Goal: Information Seeking & Learning: Check status

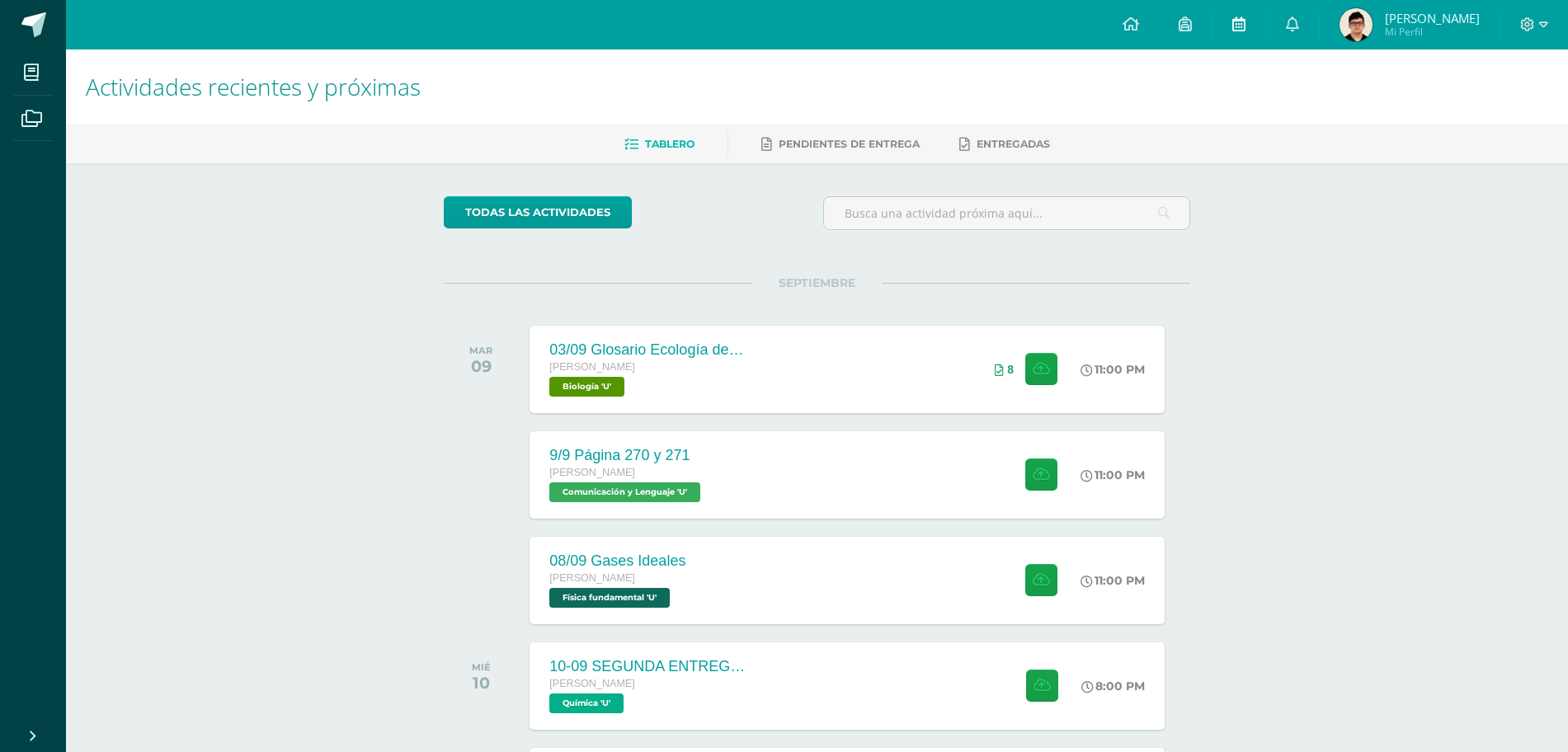
click at [1264, 16] on link at bounding box center [1239, 25] width 53 height 49
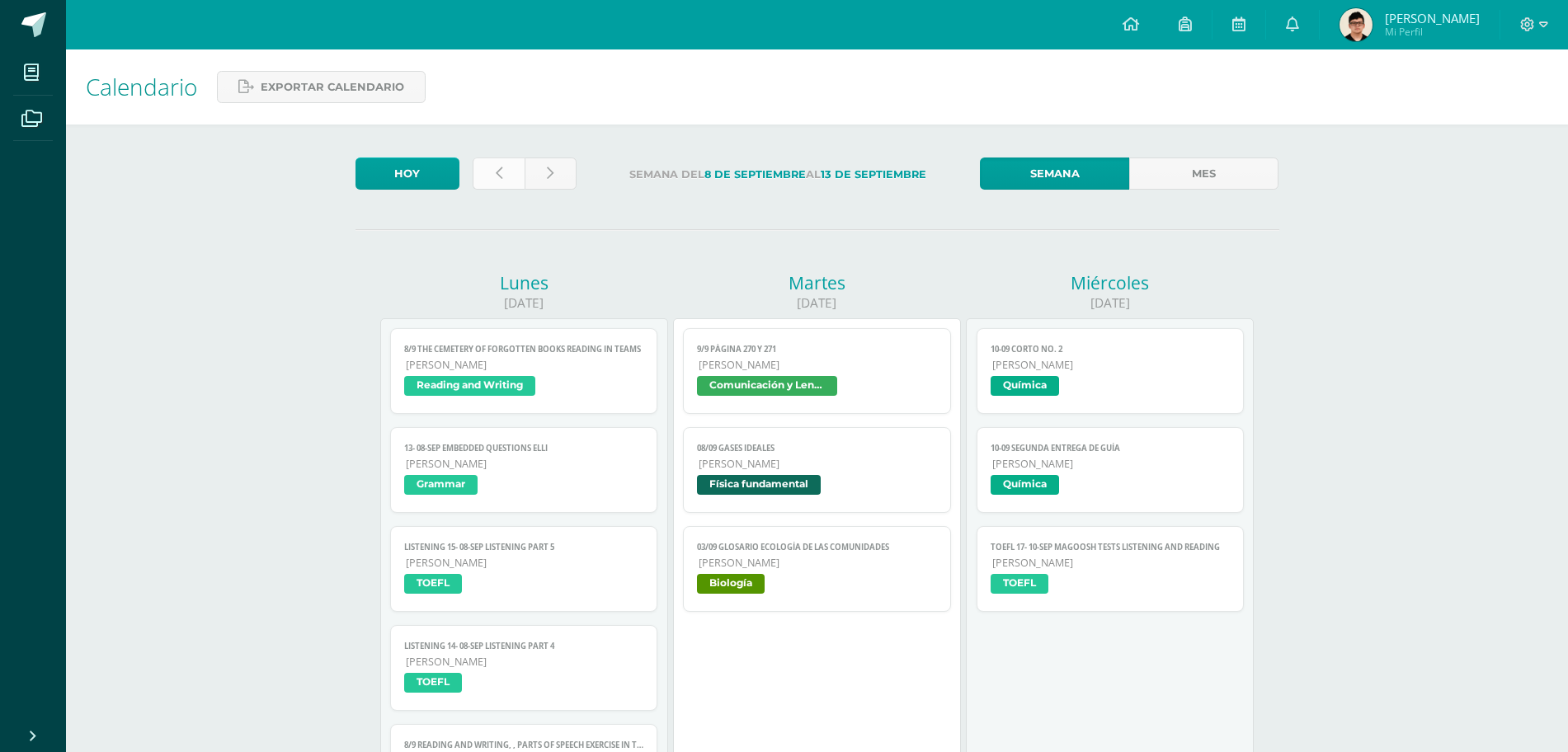
click at [504, 177] on link at bounding box center [498, 174] width 52 height 32
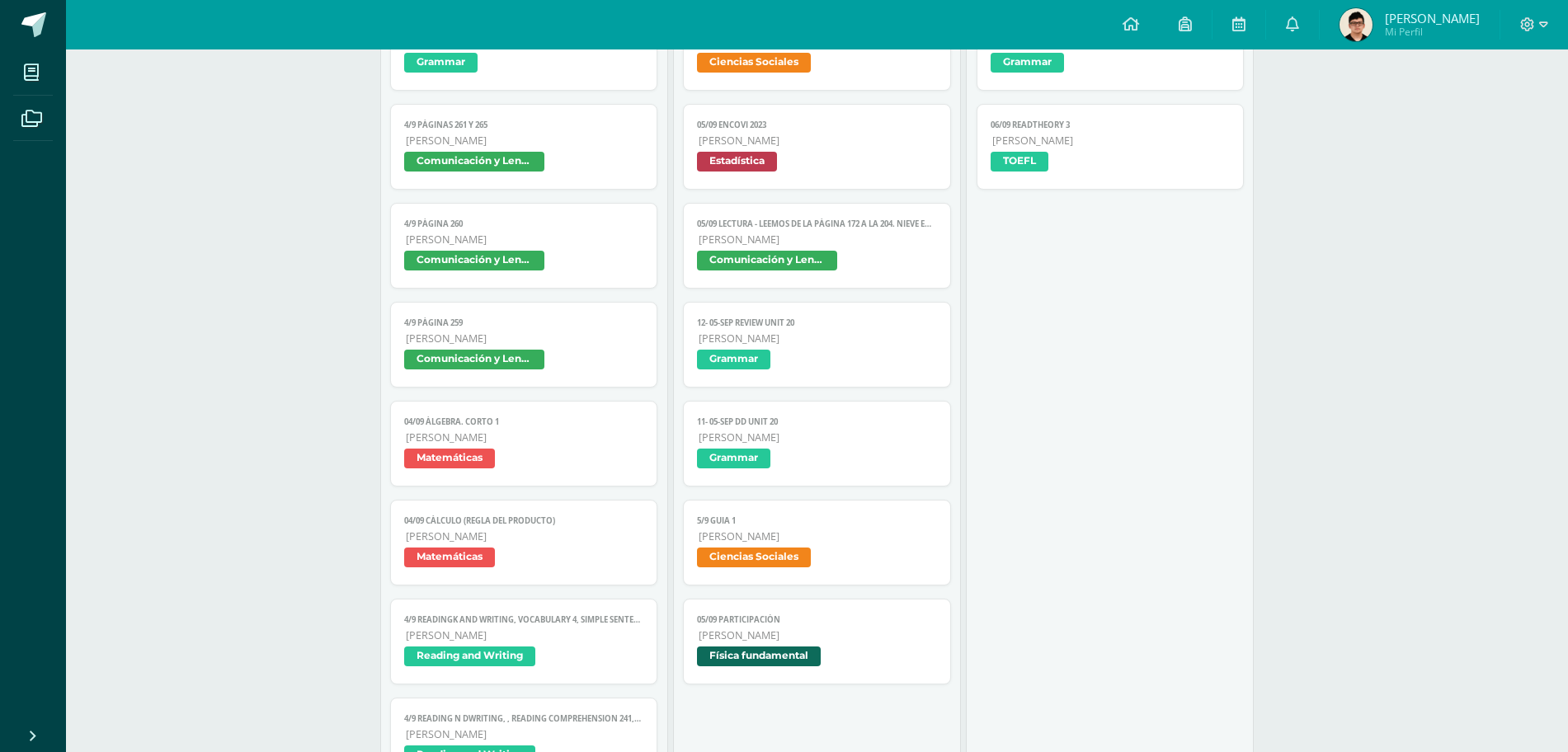
scroll to position [1331, 0]
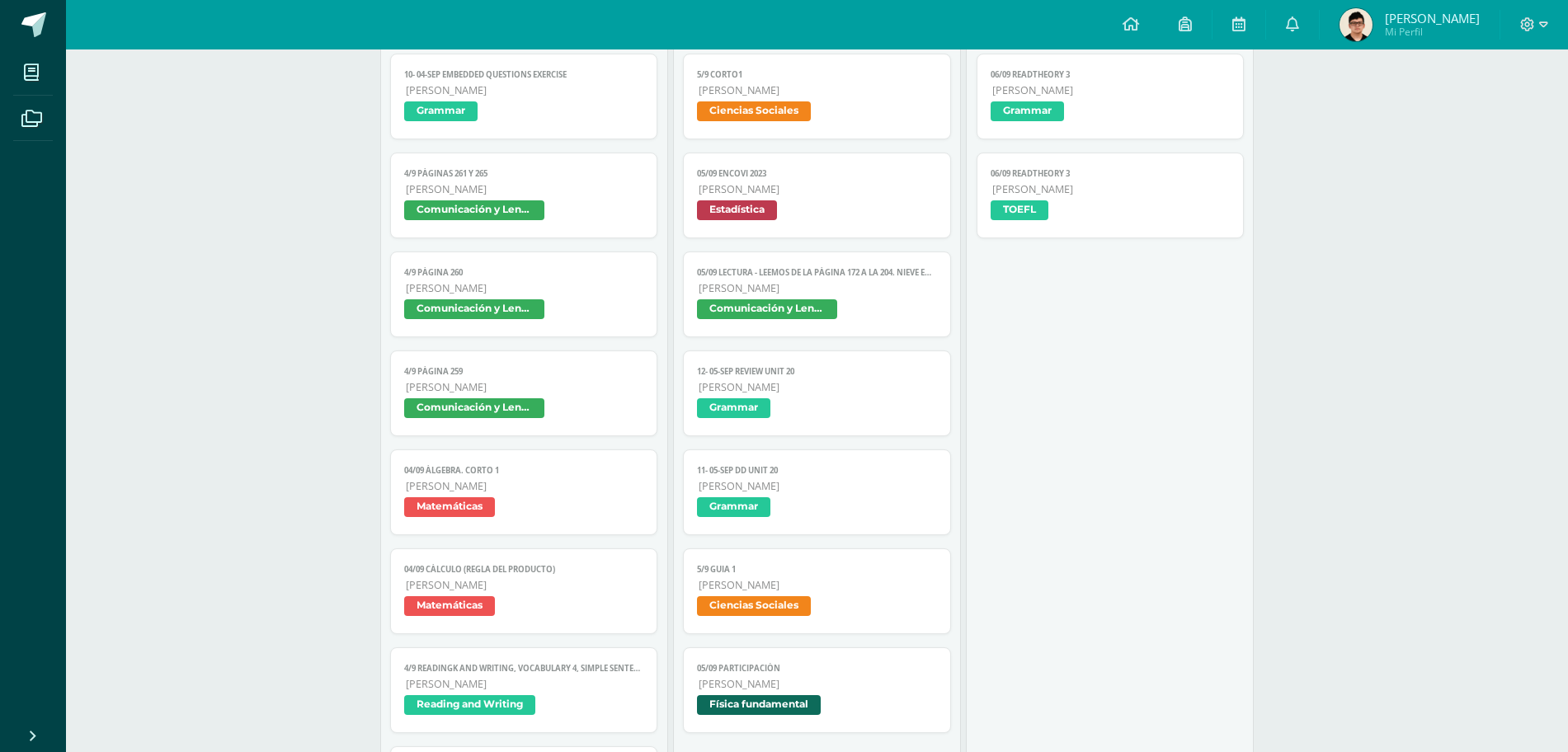
click at [809, 216] on span "Estadística" at bounding box center [817, 211] width 240 height 24
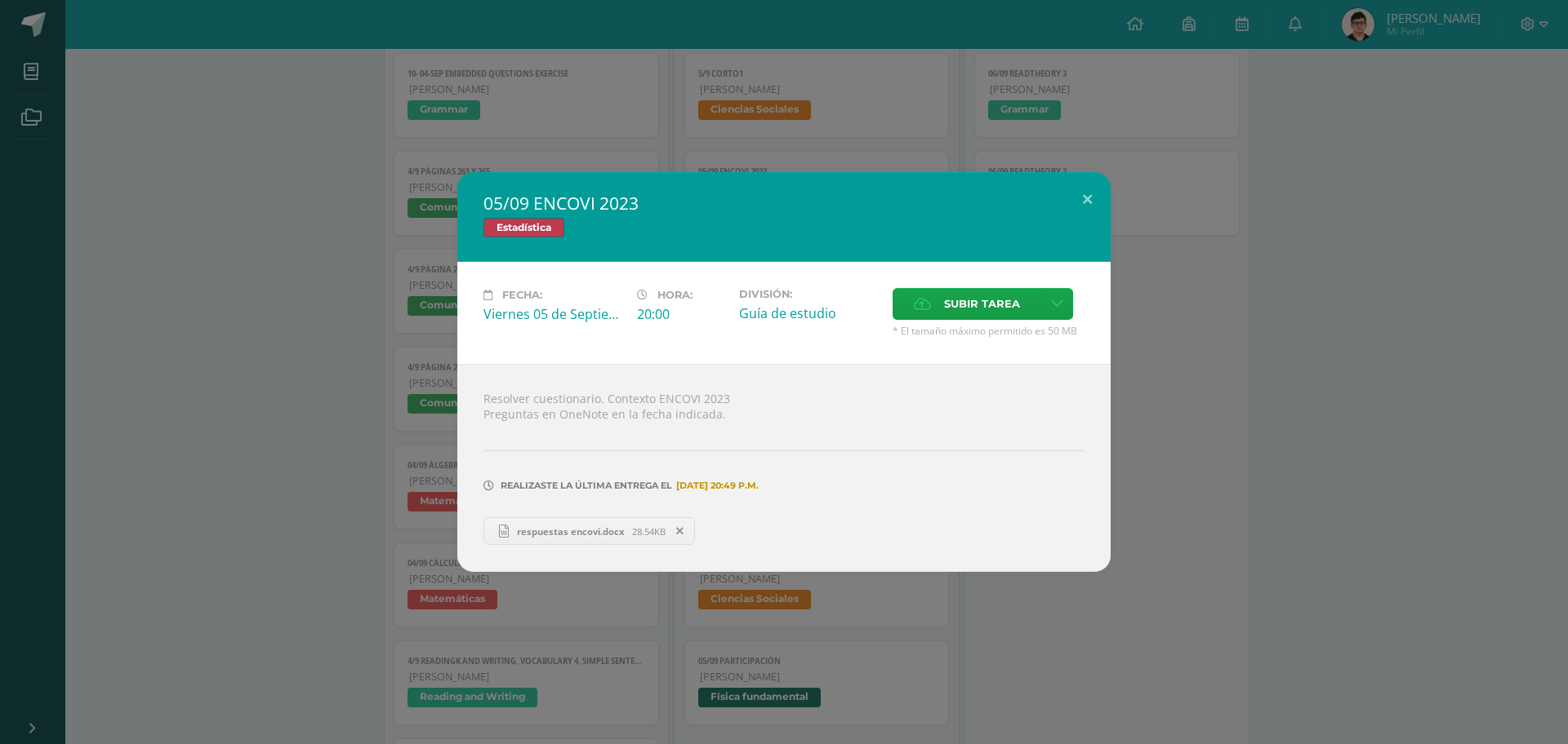
click at [1278, 422] on div "05/09 ENCOVI 2023 Estadística Fecha: Viernes 05 de Septiembre Hora: 20:00 Divis…" at bounding box center [784, 372] width 1555 height 400
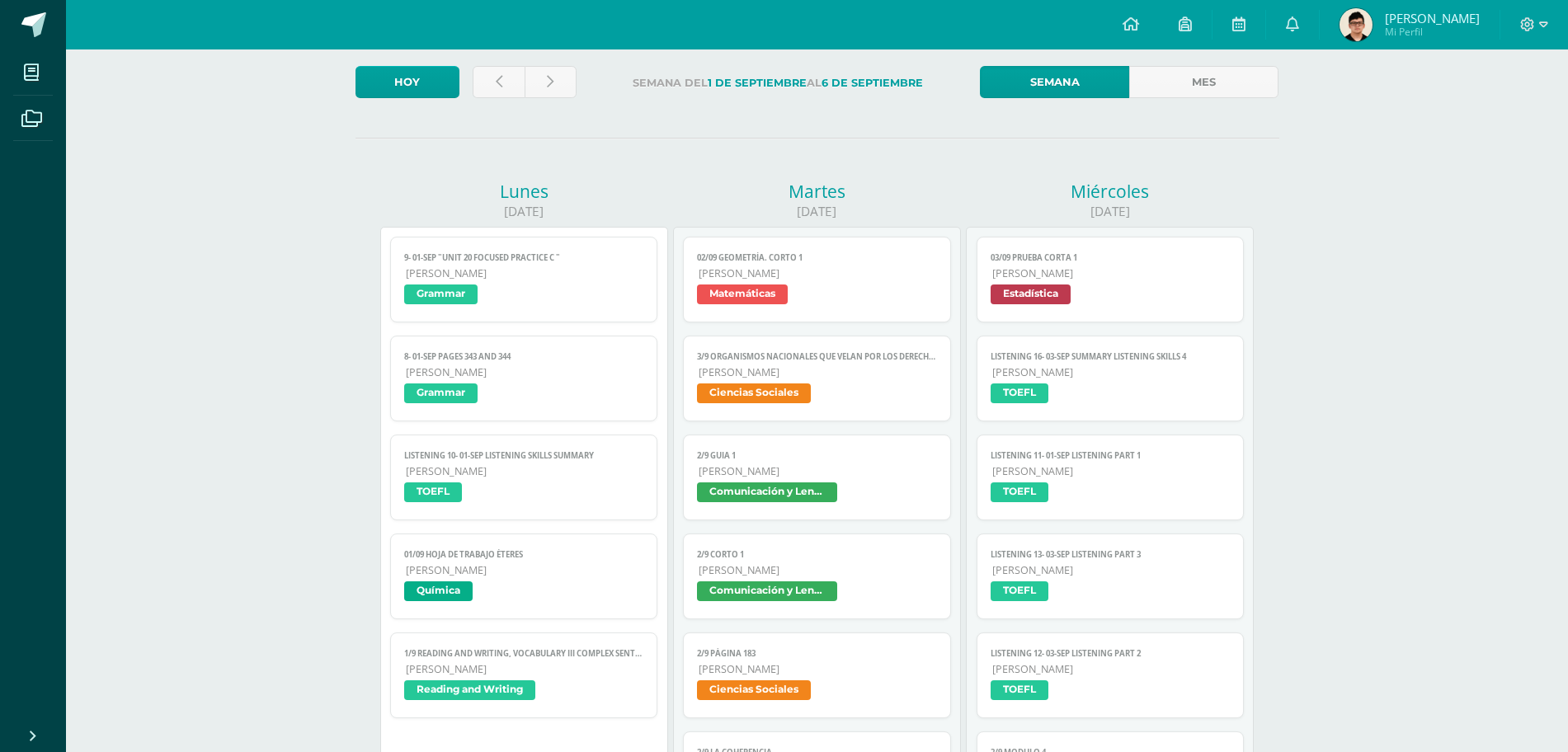
scroll to position [0, 0]
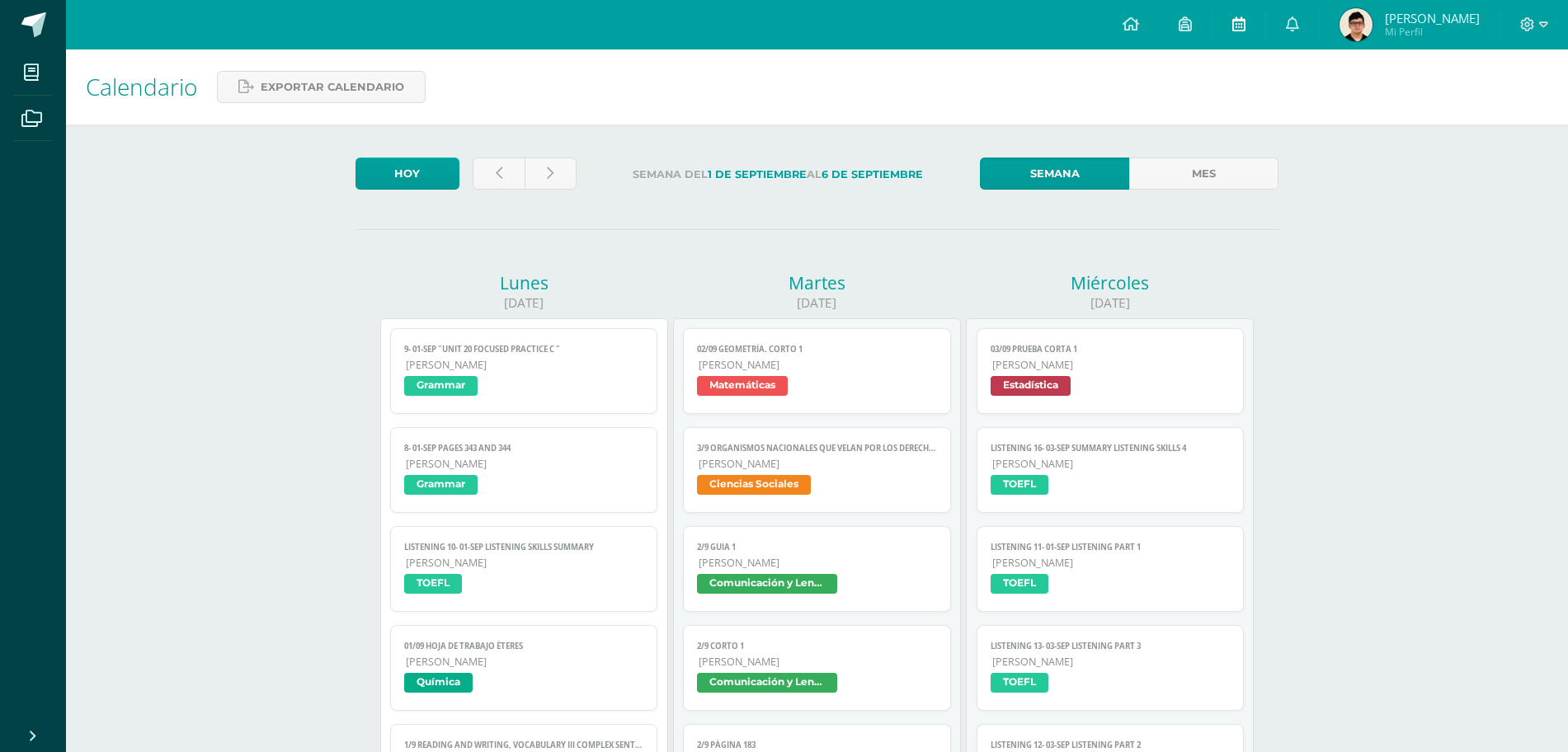
click at [1230, 14] on link at bounding box center [1239, 25] width 53 height 49
click at [1264, 24] on link at bounding box center [1239, 25] width 53 height 49
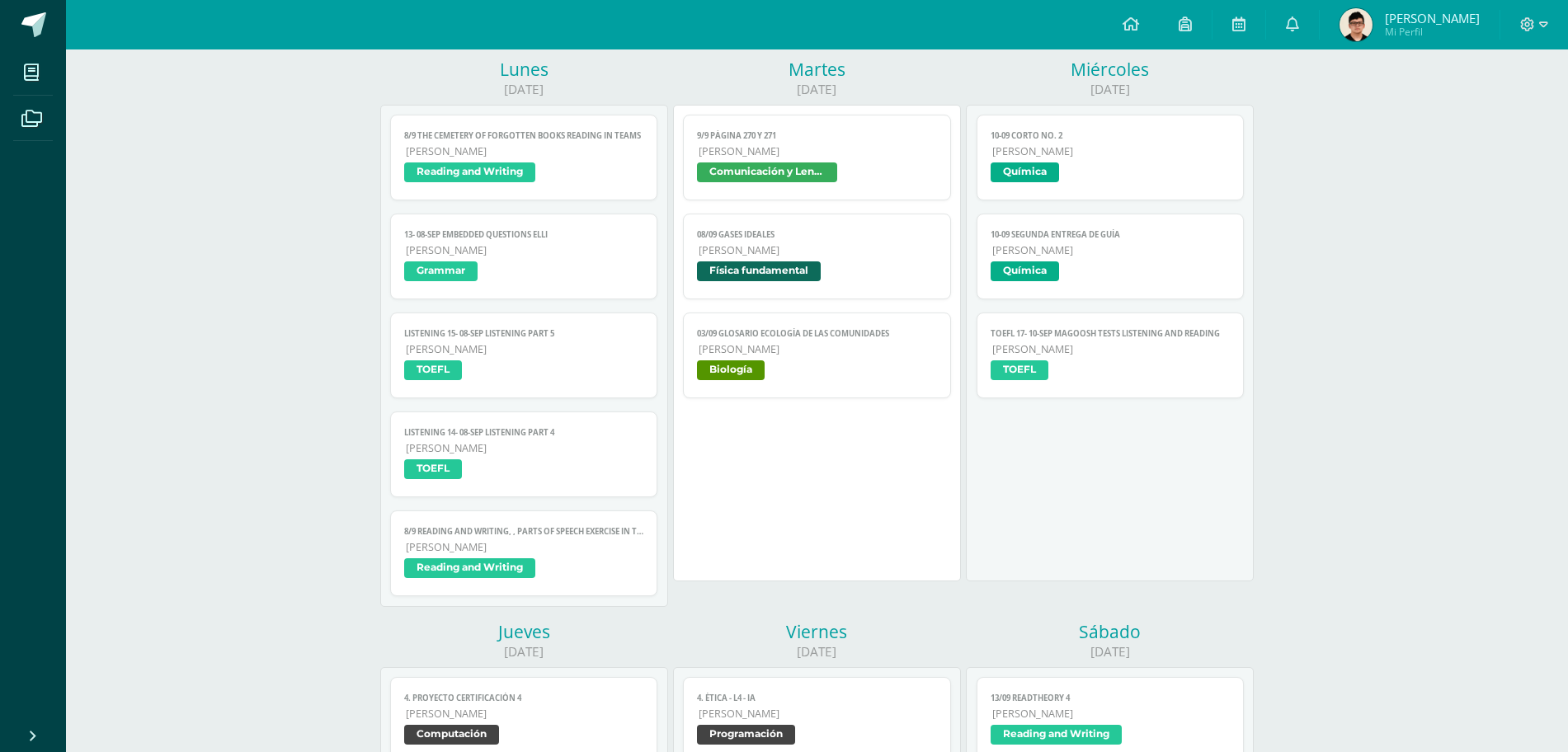
scroll to position [217, 0]
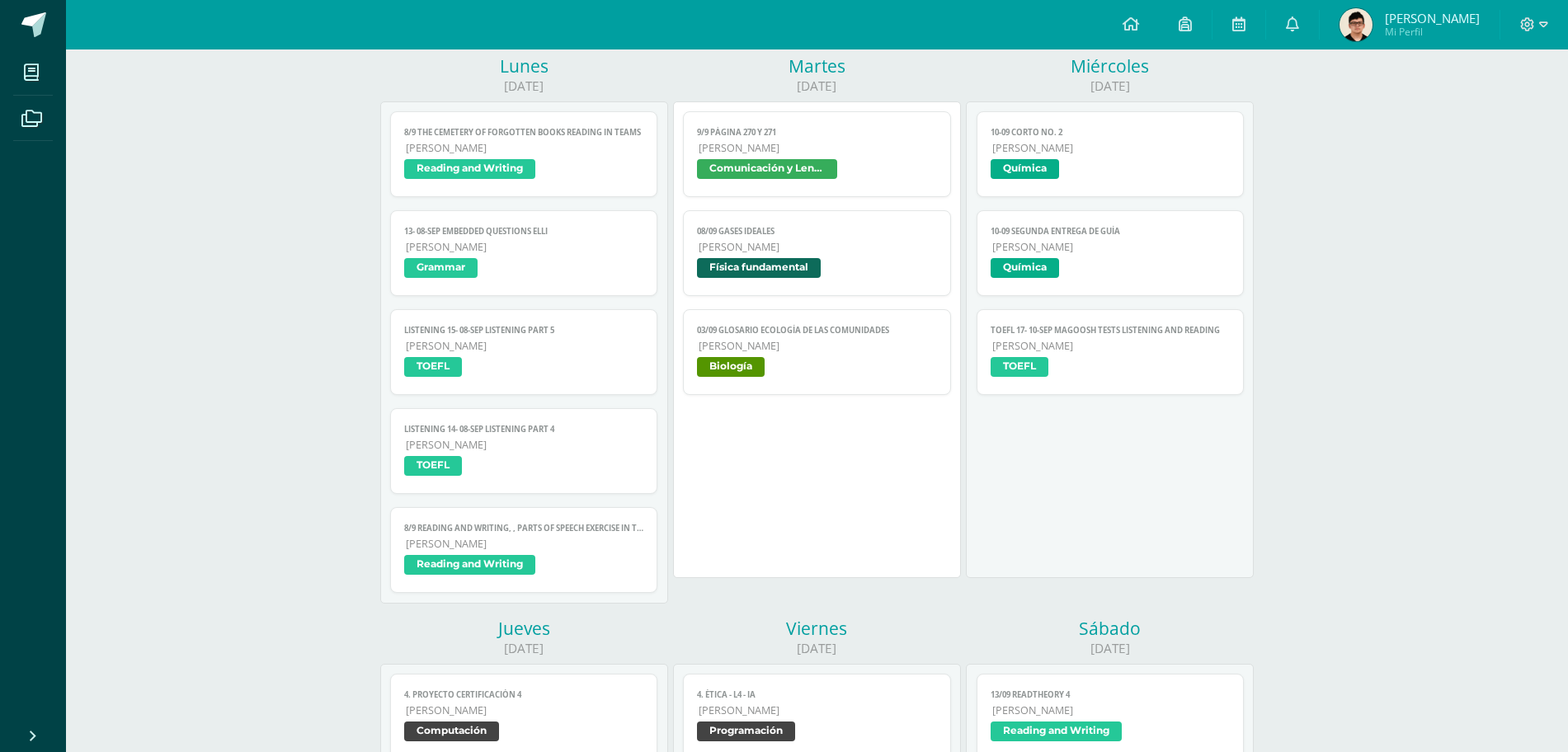
click at [411, 133] on span "8/9 The Cemetery of Forgotten books reading in TEAMS" at bounding box center [524, 132] width 240 height 10
click at [478, 249] on span "[PERSON_NAME]" at bounding box center [525, 246] width 239 height 14
click at [527, 244] on span "[PERSON_NAME]" at bounding box center [525, 246] width 239 height 14
click at [492, 242] on span "[PERSON_NAME]" at bounding box center [525, 246] width 239 height 14
click at [488, 342] on span "Quinto Bachillerato" at bounding box center [525, 345] width 239 height 14
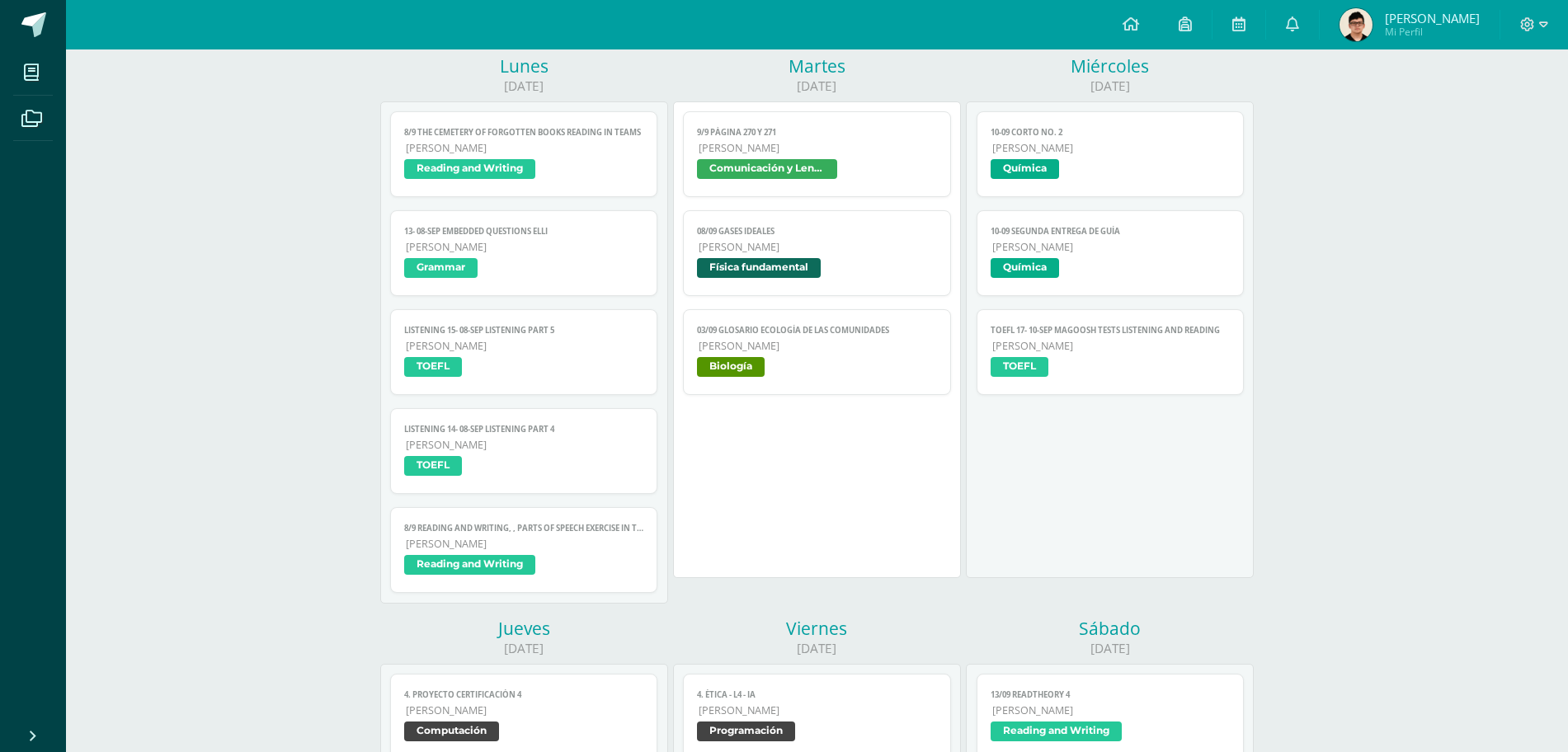
click at [515, 498] on div "8/9 The Cemetery of Forgotten books reading in TEAMS Reading and Writing Fecha:…" at bounding box center [525, 352] width 268 height 482
click at [499, 451] on span "[PERSON_NAME]" at bounding box center [525, 444] width 239 height 14
click at [504, 528] on span "8/9 Reading and Writing, , Parts of speech exercise in the notebook" at bounding box center [524, 527] width 240 height 10
click at [1415, 13] on span "[PERSON_NAME]" at bounding box center [1432, 17] width 95 height 16
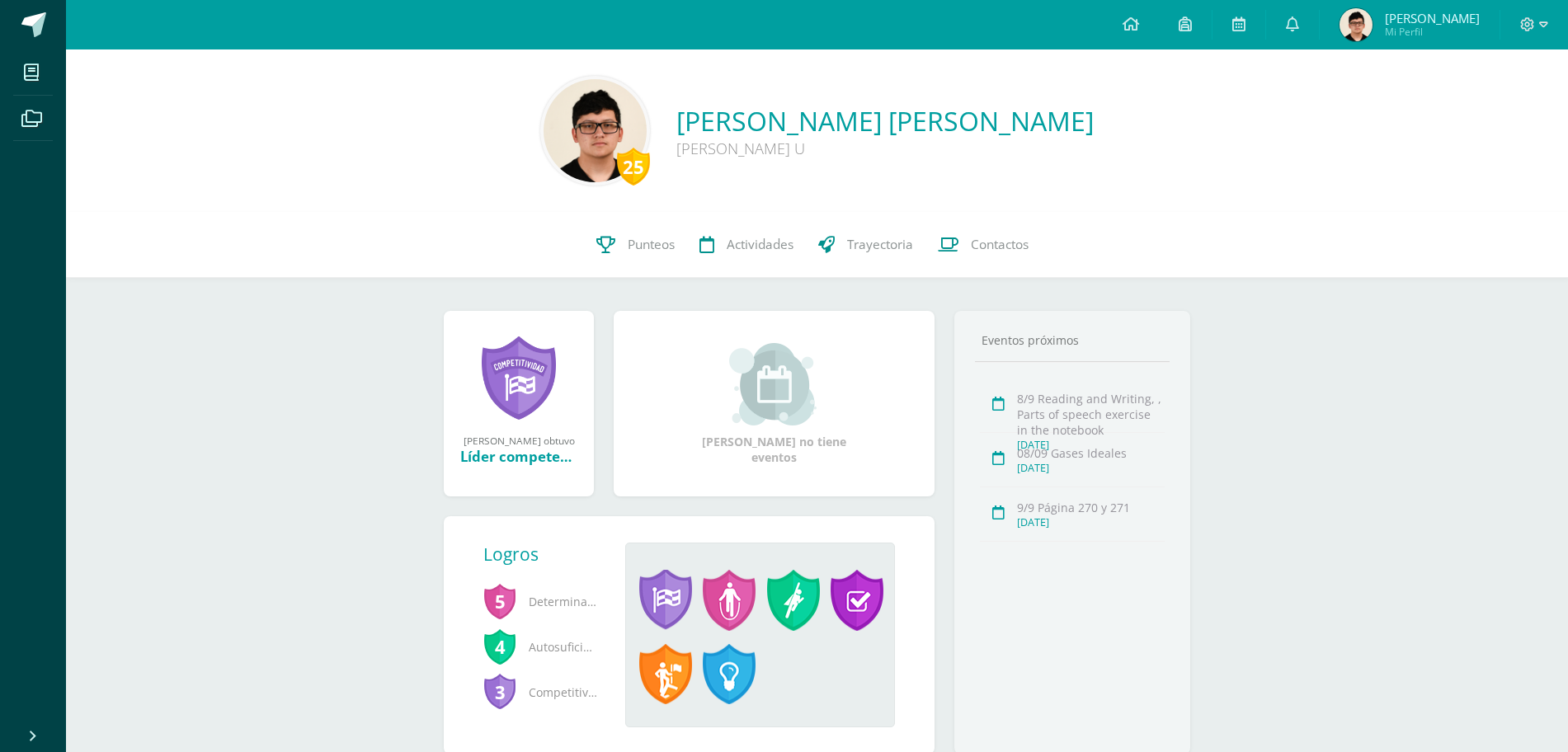
scroll to position [54, 0]
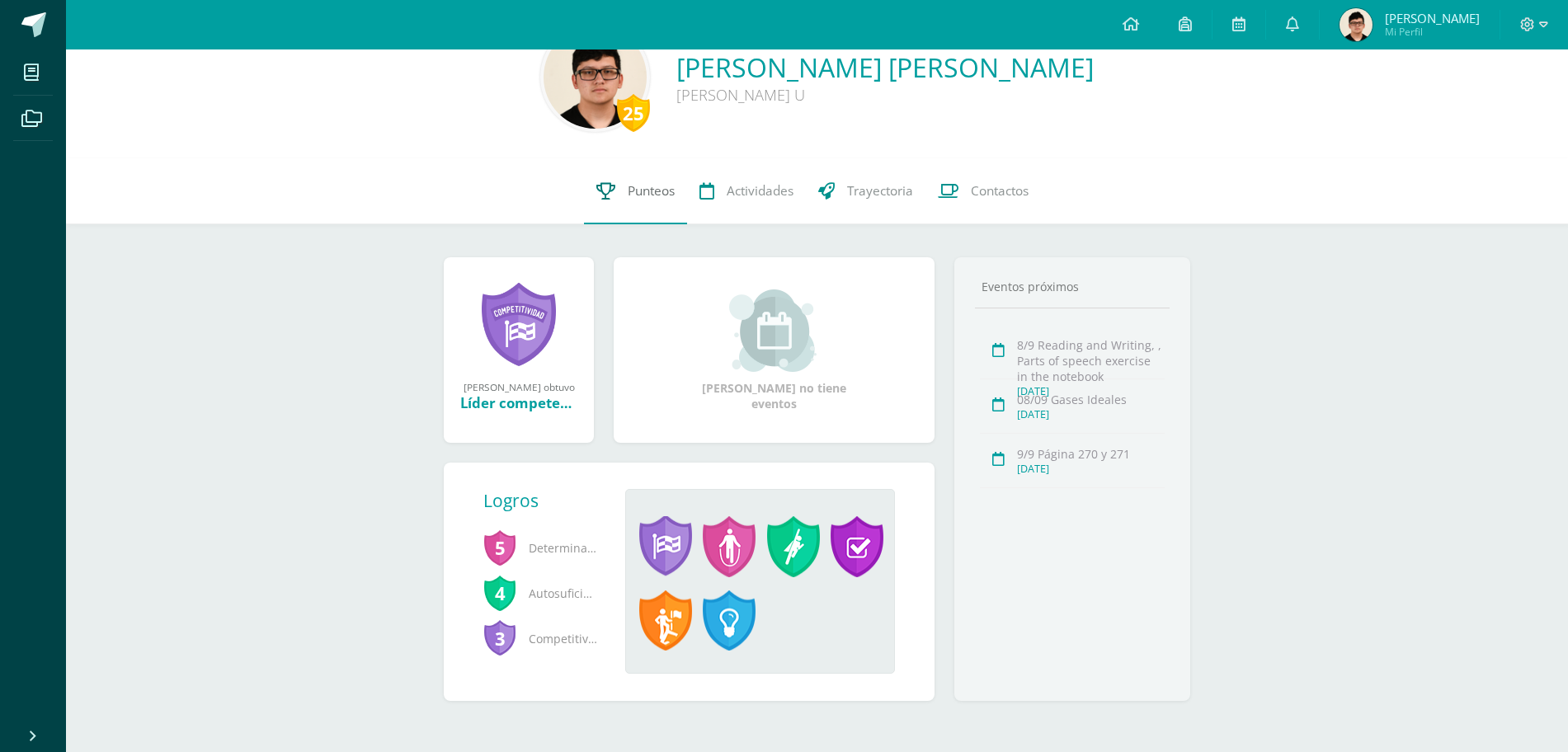
click at [648, 194] on span "Punteos" at bounding box center [651, 191] width 47 height 17
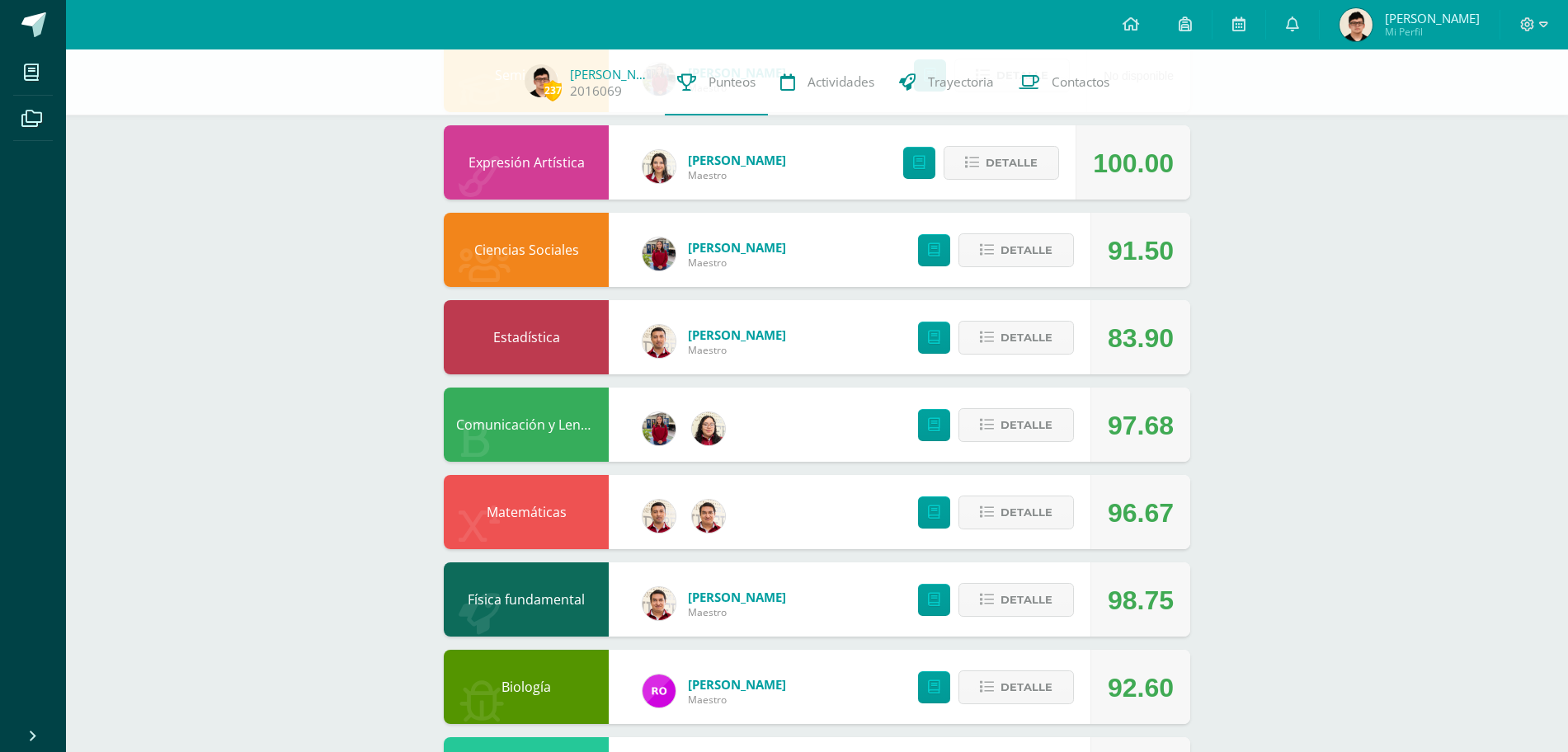
scroll to position [311, 0]
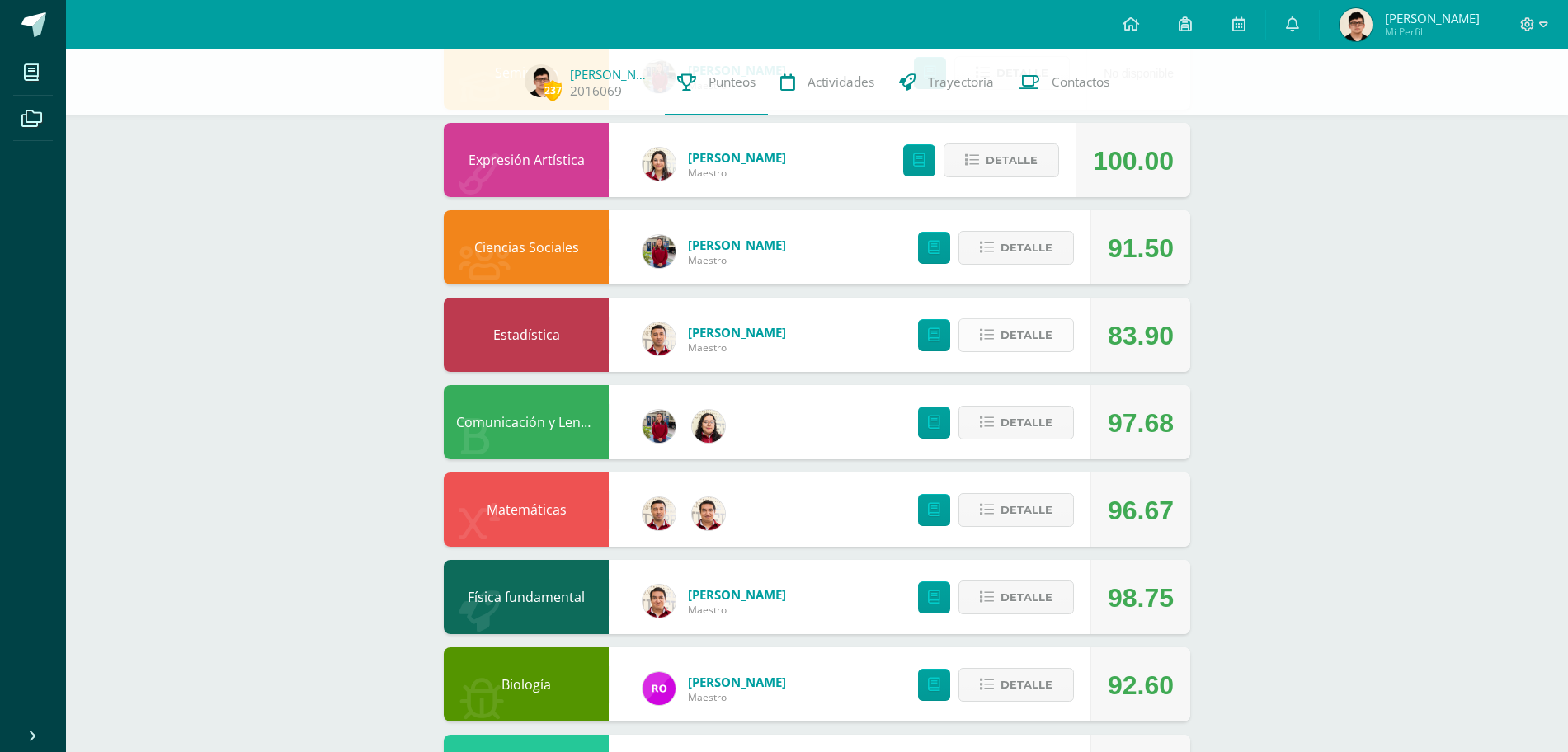
click at [1024, 333] on span "Detalle" at bounding box center [1026, 335] width 52 height 30
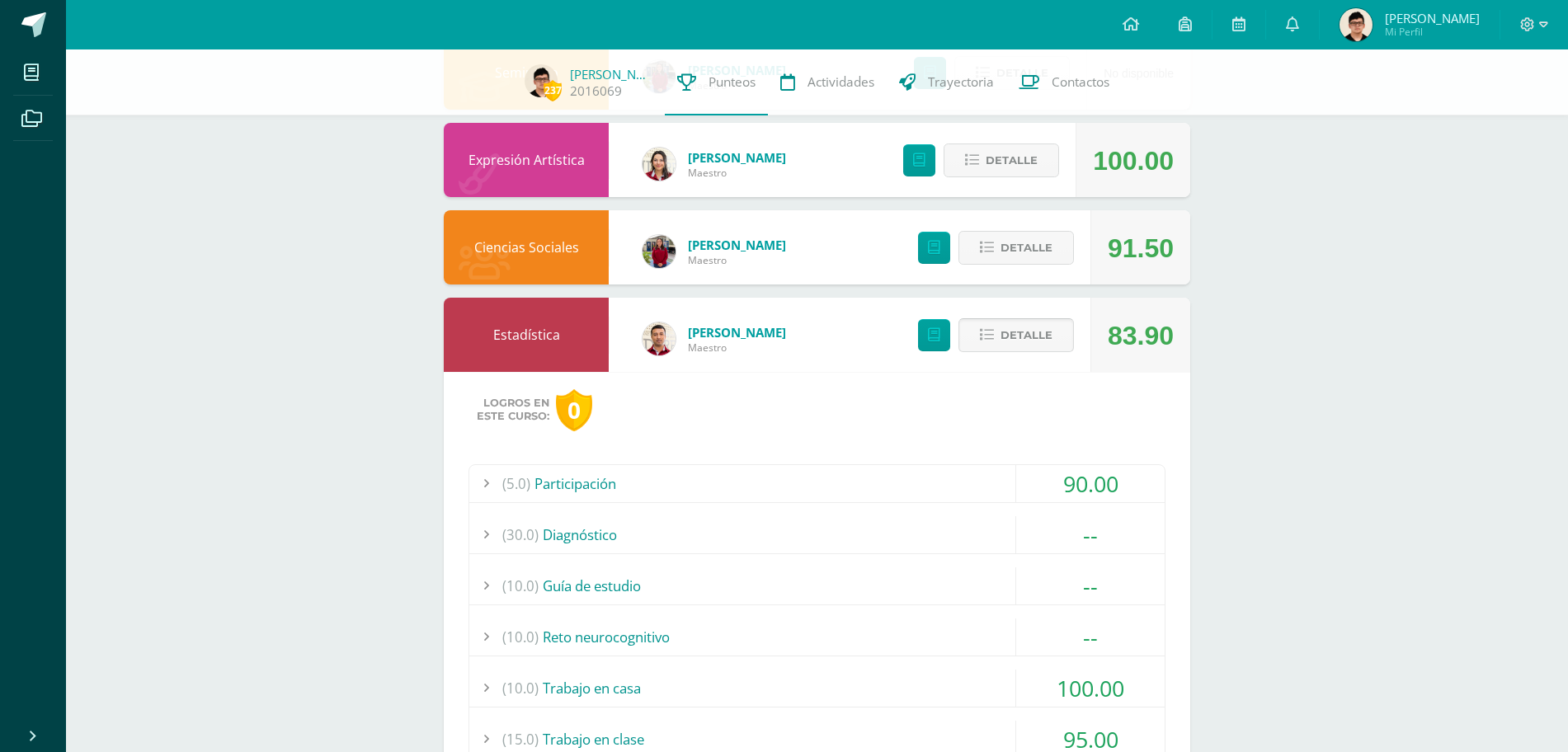
click at [1024, 333] on span "Detalle" at bounding box center [1026, 335] width 52 height 30
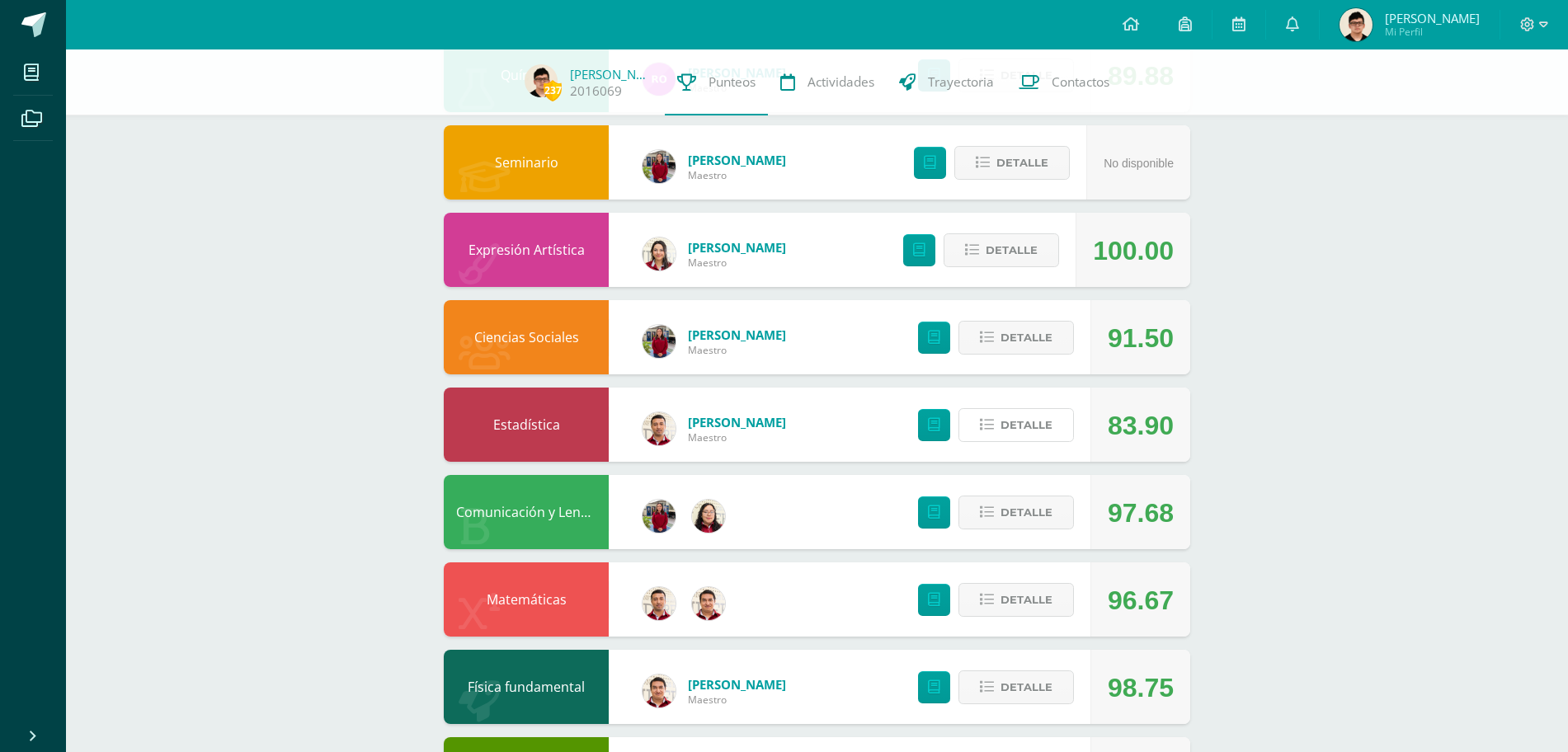
scroll to position [219, 0]
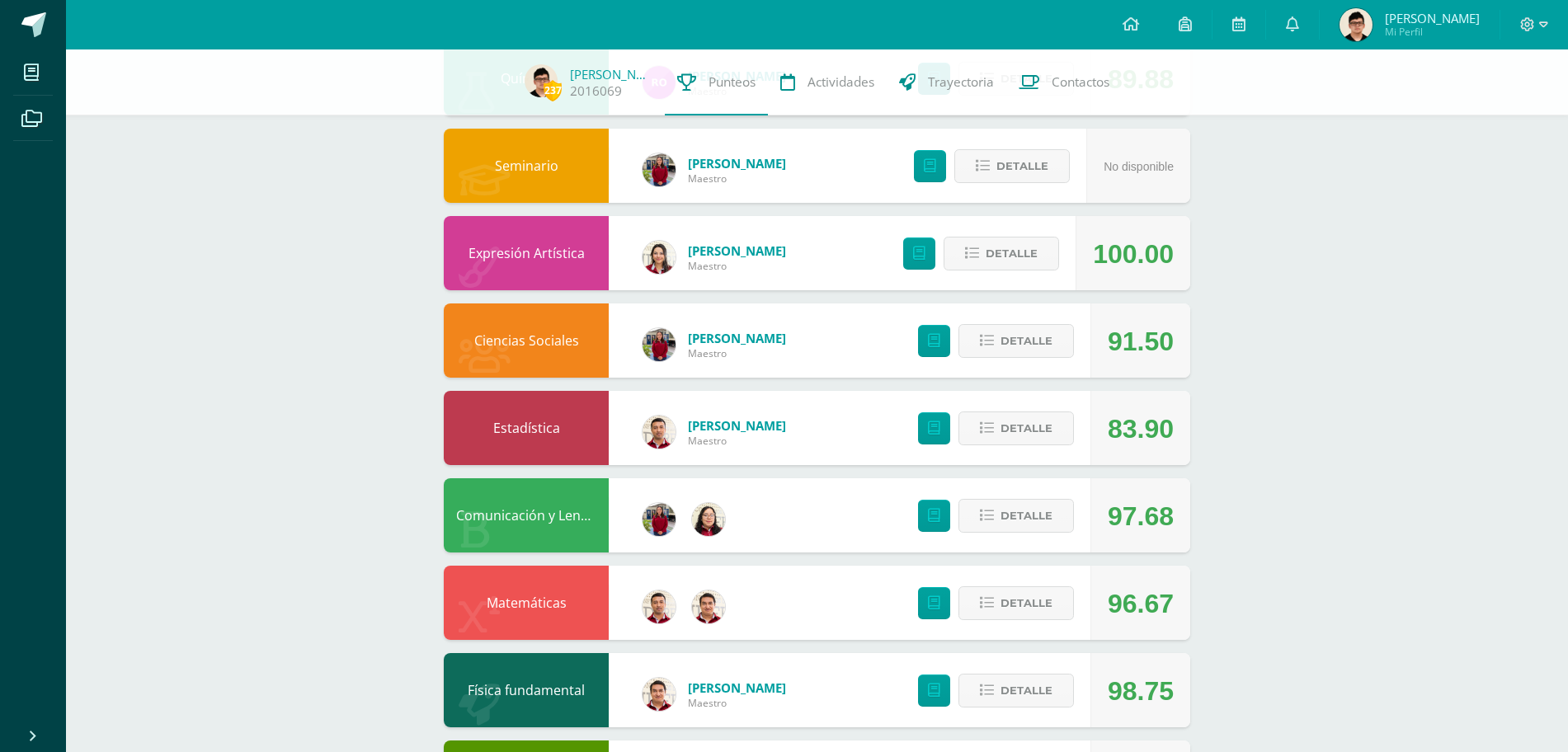
click at [1026, 305] on div "Detalle" at bounding box center [992, 341] width 197 height 75
click at [1035, 359] on div "Detalle" at bounding box center [992, 341] width 197 height 75
click at [1032, 350] on span "Detalle" at bounding box center [1026, 341] width 52 height 30
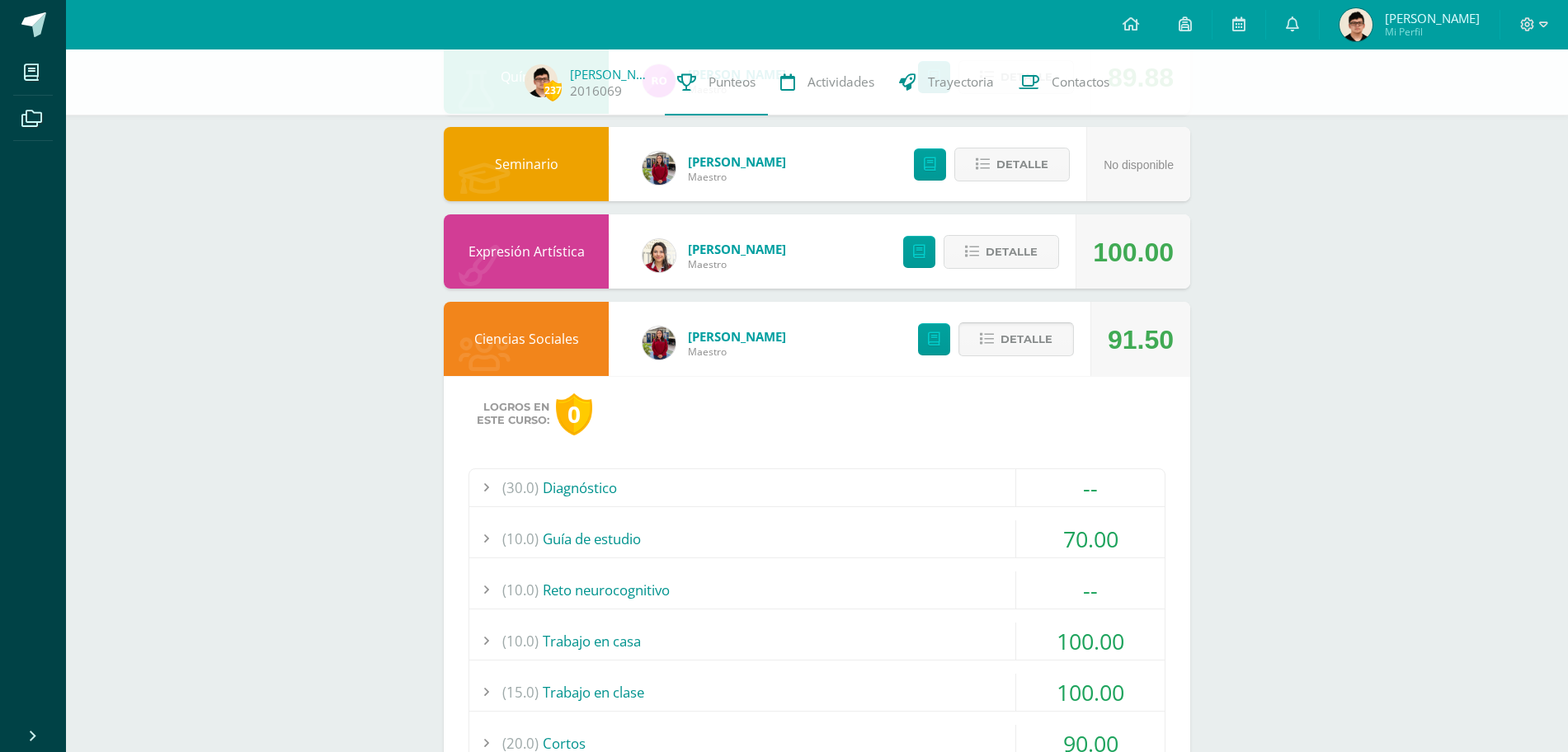
click at [1032, 350] on span "Detalle" at bounding box center [1026, 340] width 52 height 30
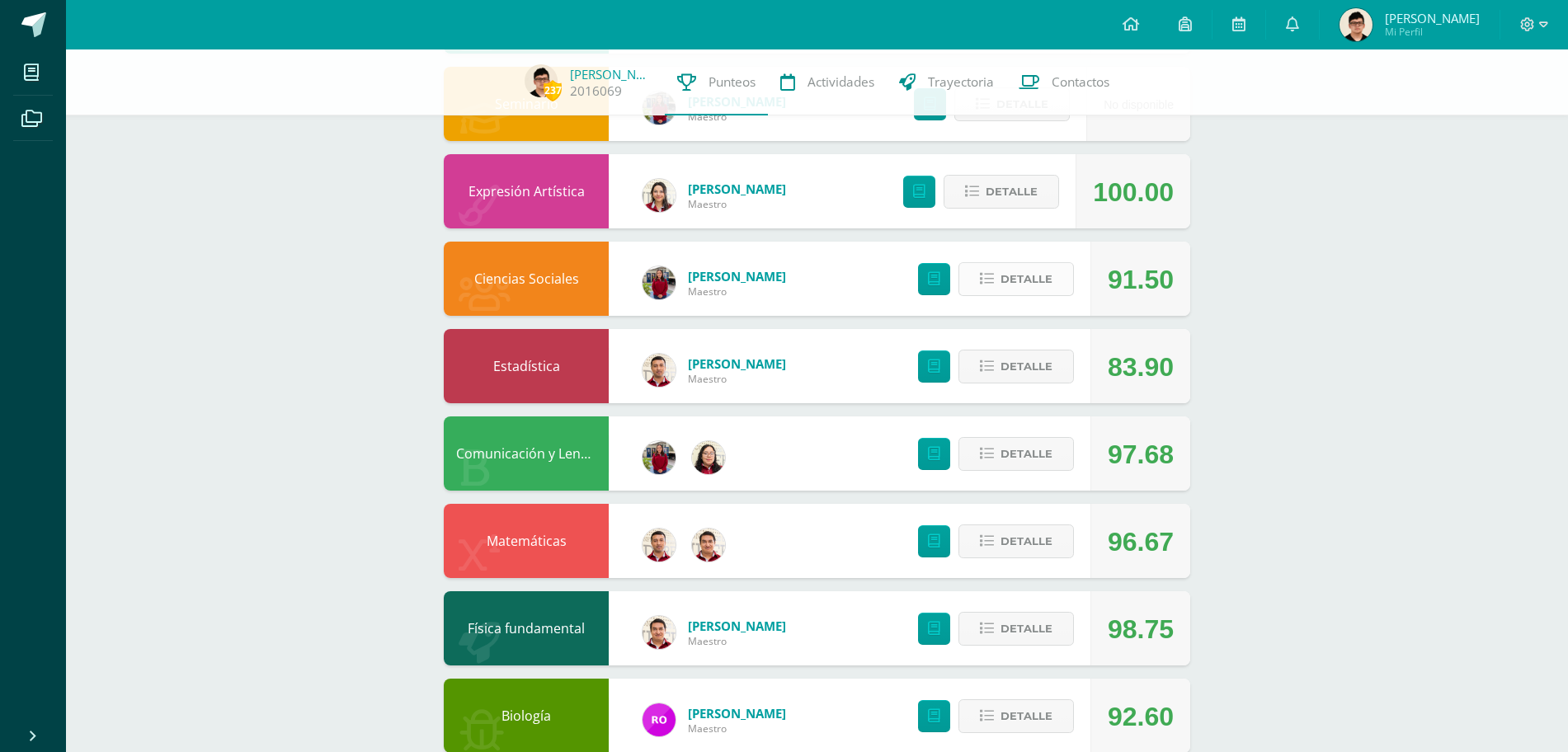
scroll to position [300, 0]
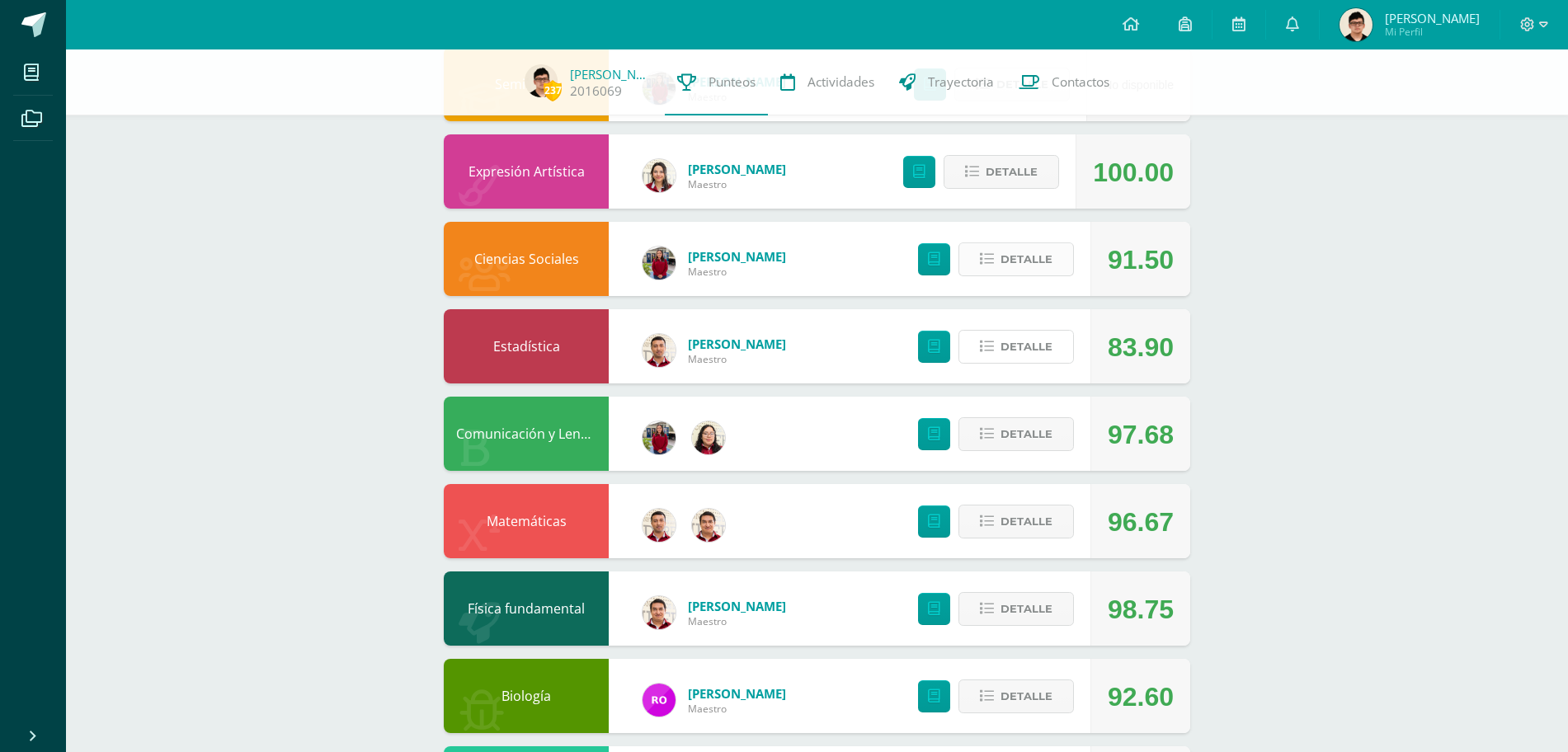
click at [1032, 350] on span "Detalle" at bounding box center [1026, 346] width 52 height 30
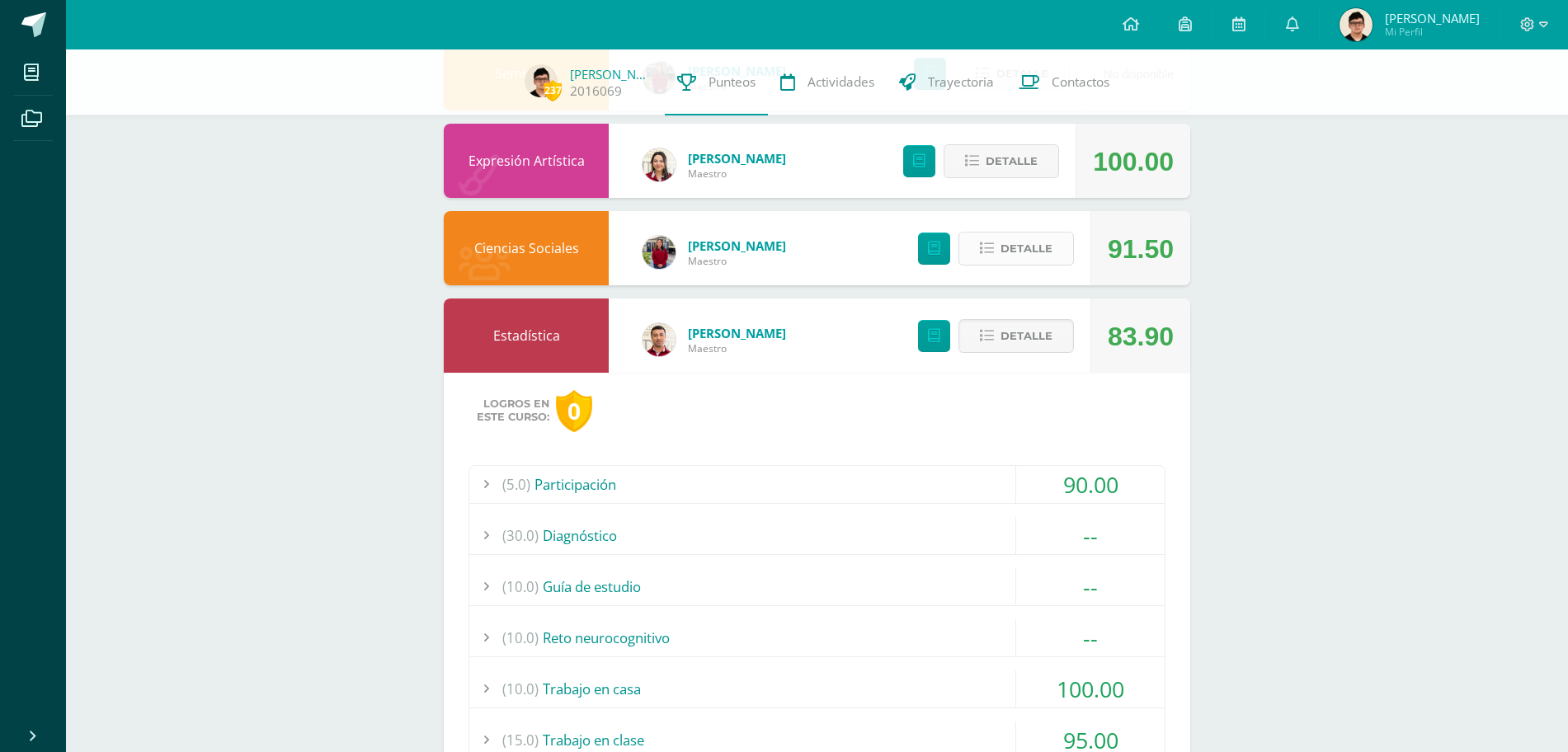
scroll to position [305, 0]
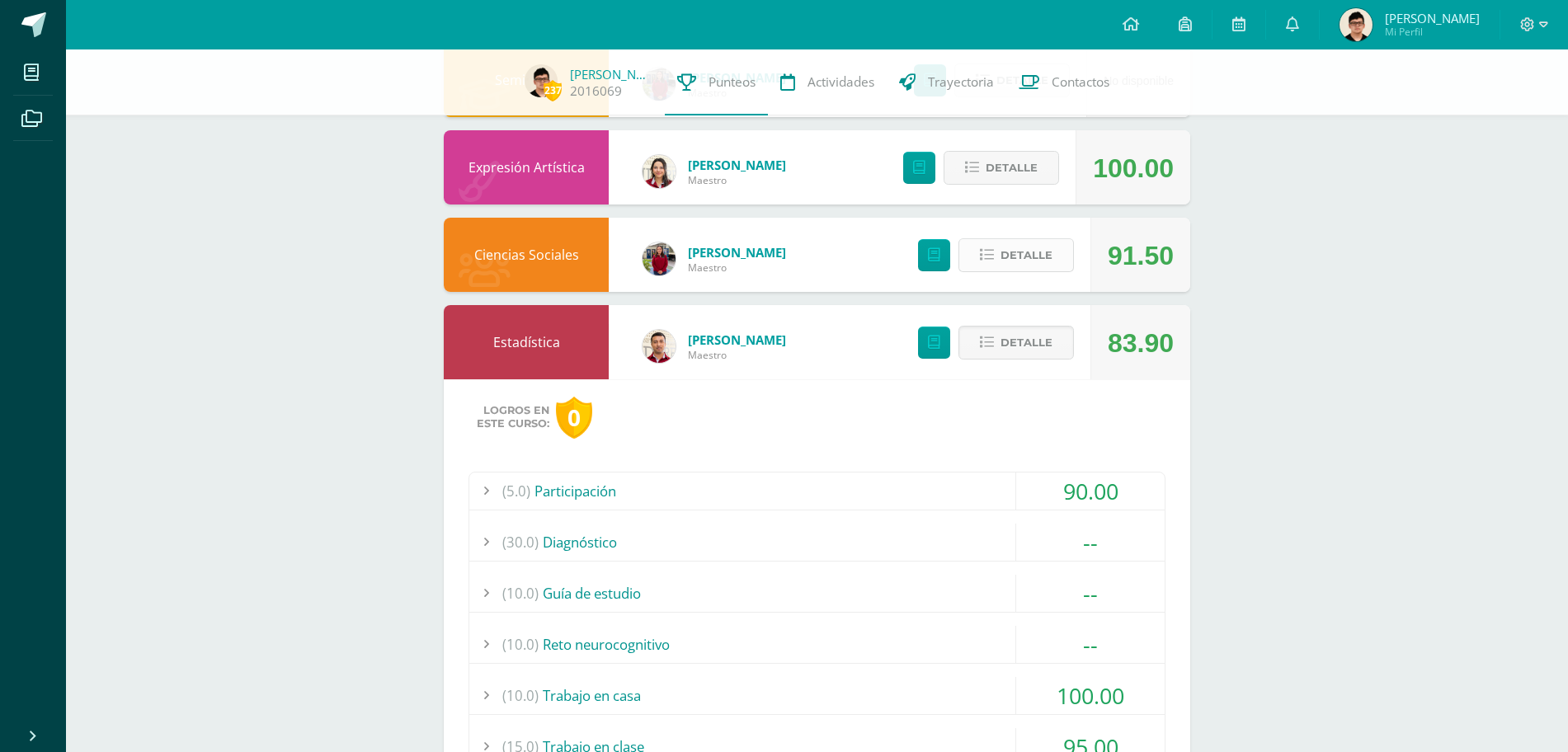
click at [1032, 350] on span "Detalle" at bounding box center [1026, 343] width 52 height 30
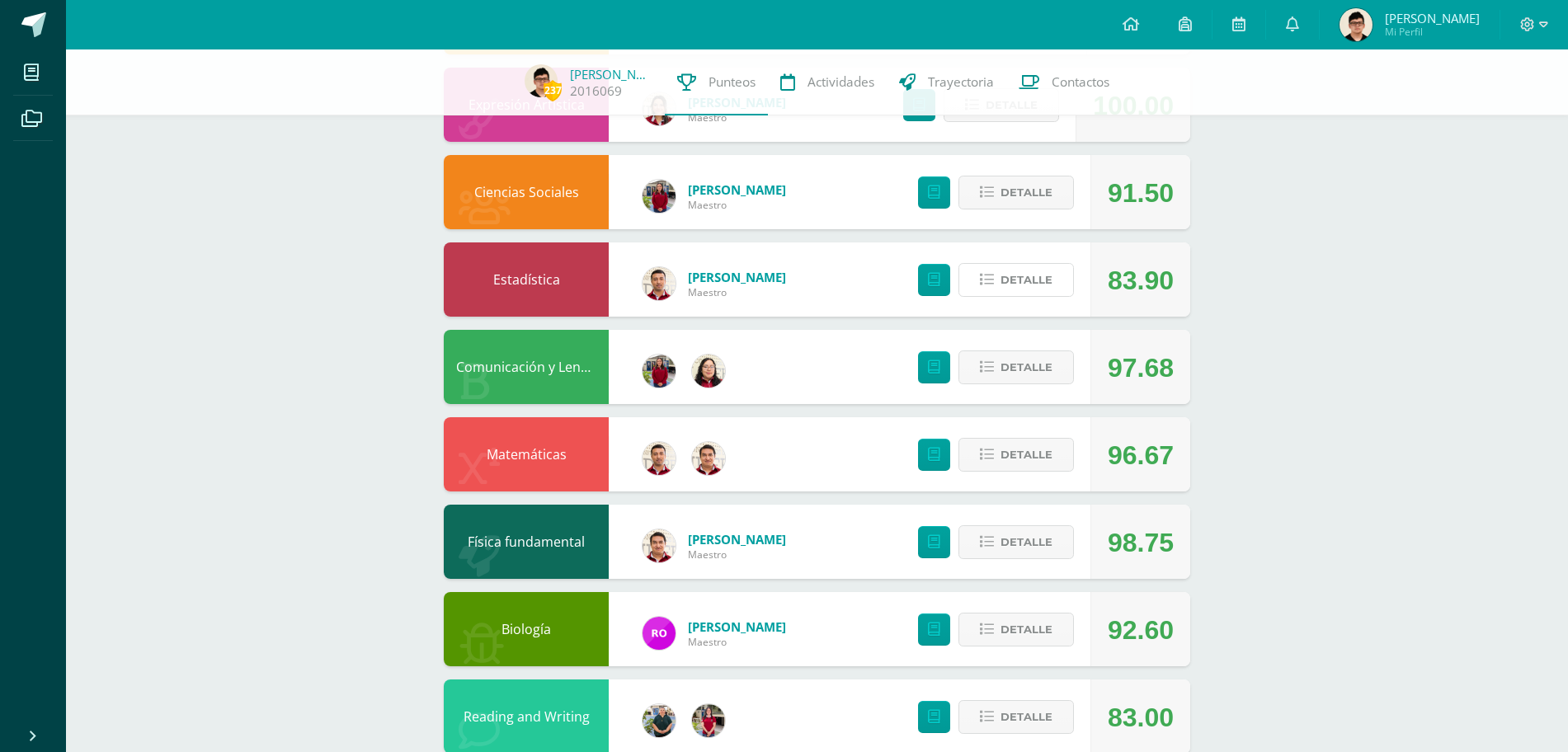
scroll to position [376, 0]
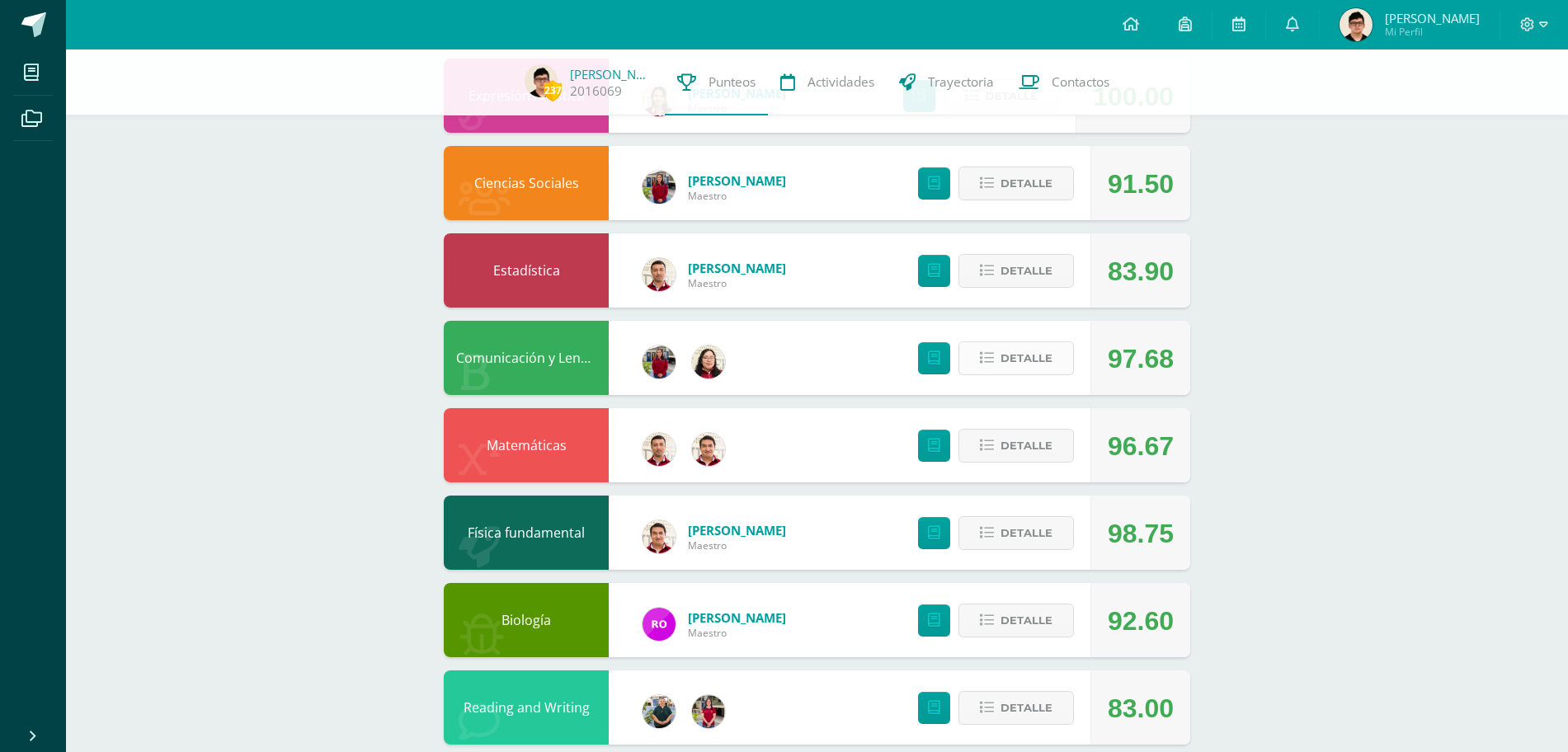
click at [1010, 343] on button "Detalle" at bounding box center [1016, 359] width 115 height 34
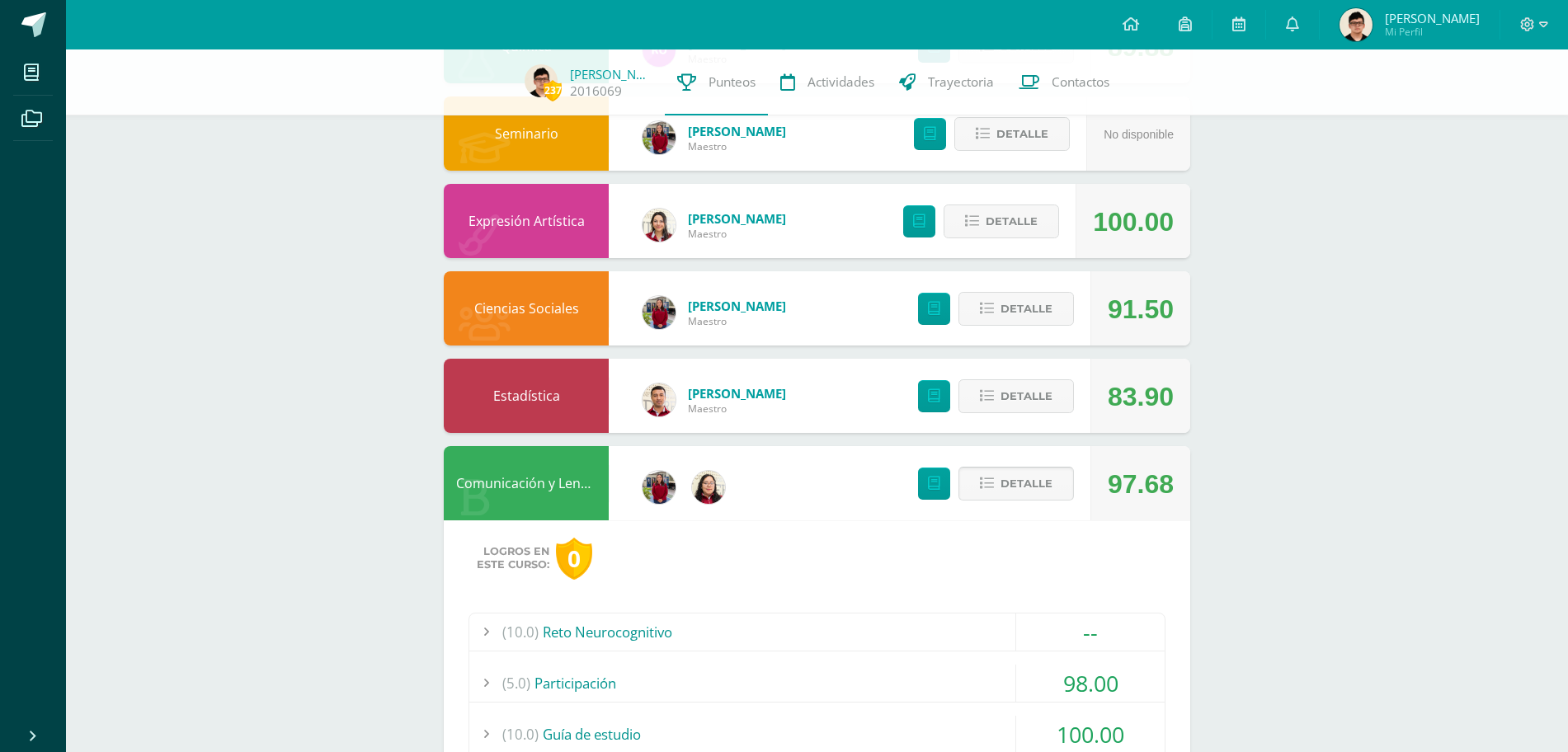
scroll to position [252, 0]
click at [1023, 479] on span "Detalle" at bounding box center [1026, 483] width 52 height 30
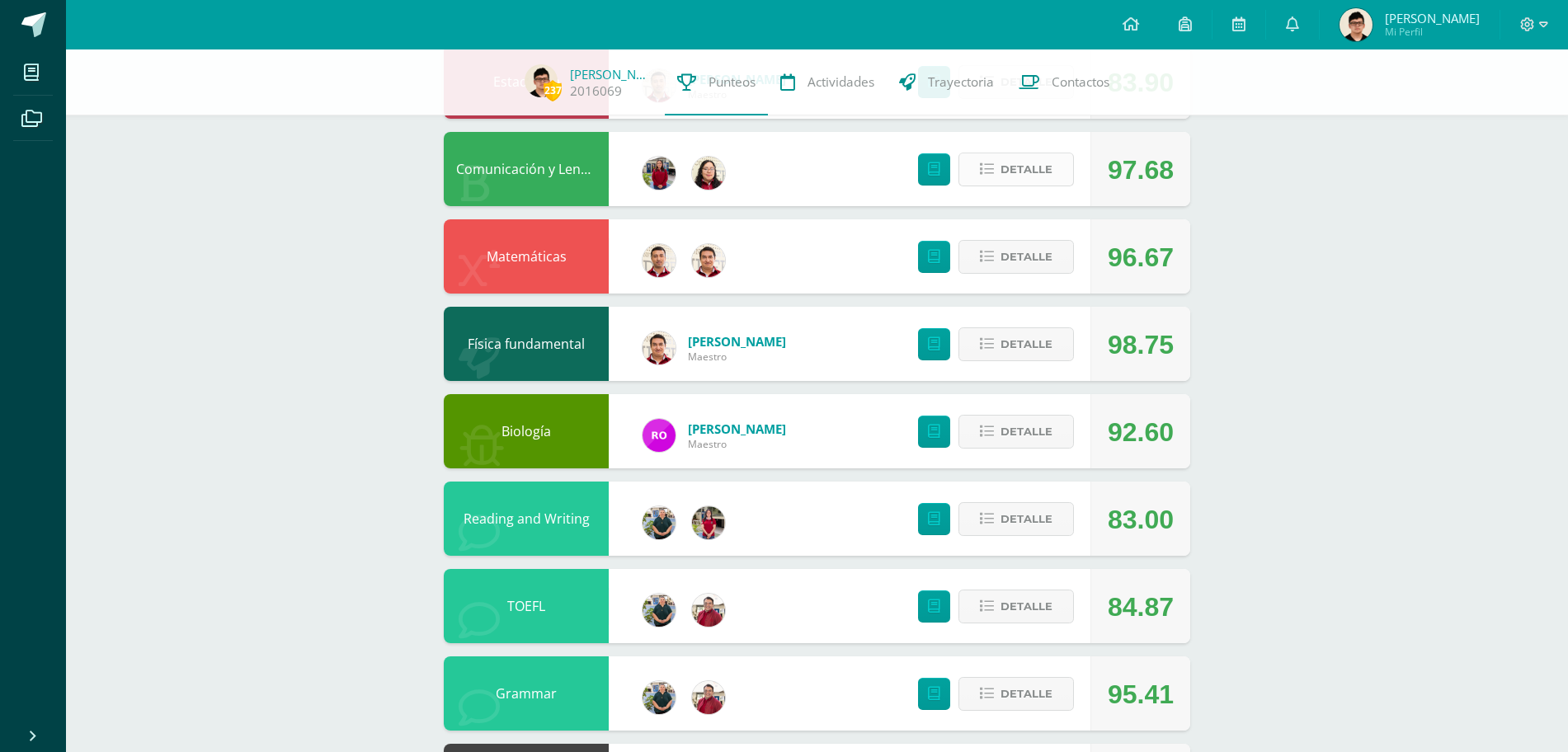
scroll to position [582, 0]
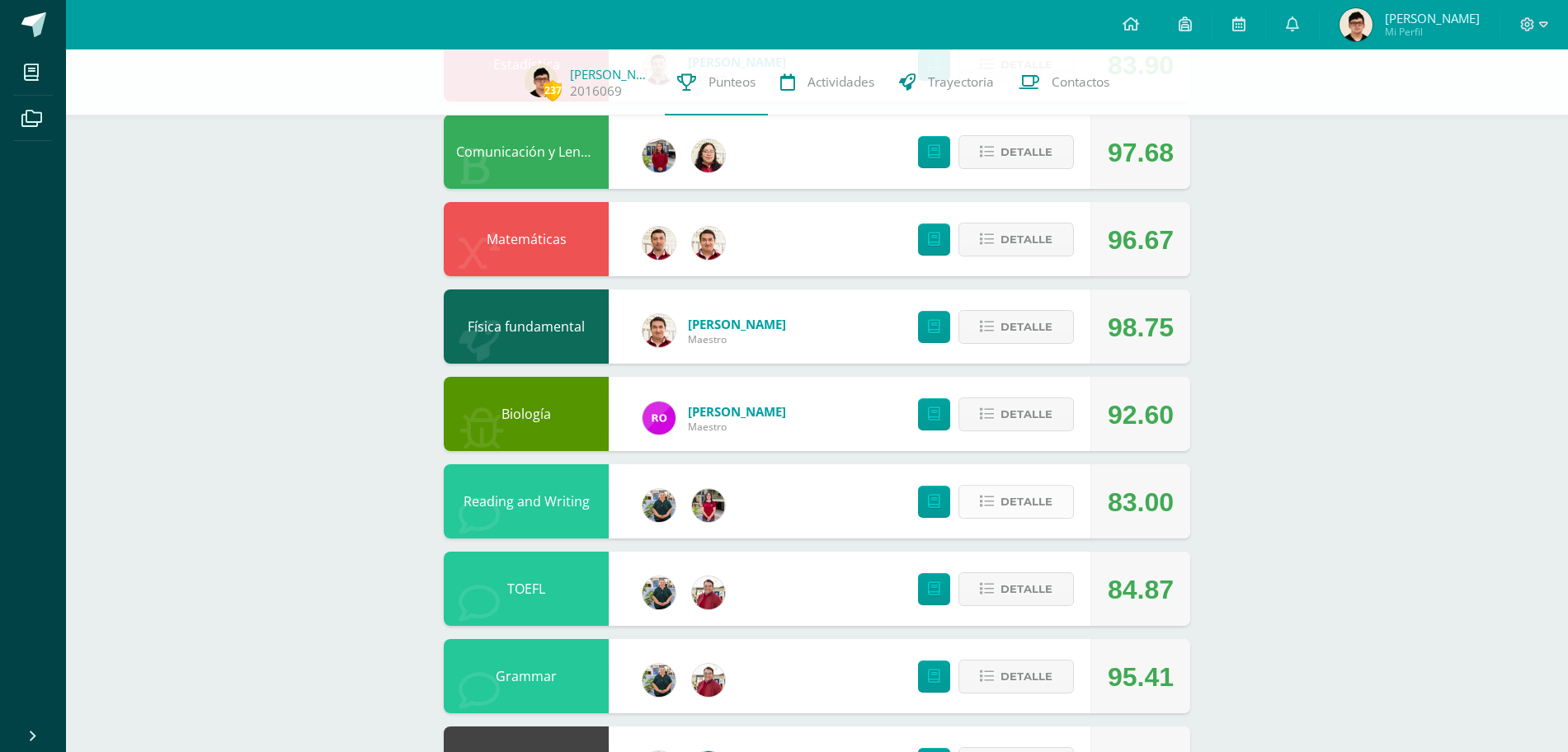
click at [1020, 494] on span "Detalle" at bounding box center [1026, 502] width 52 height 30
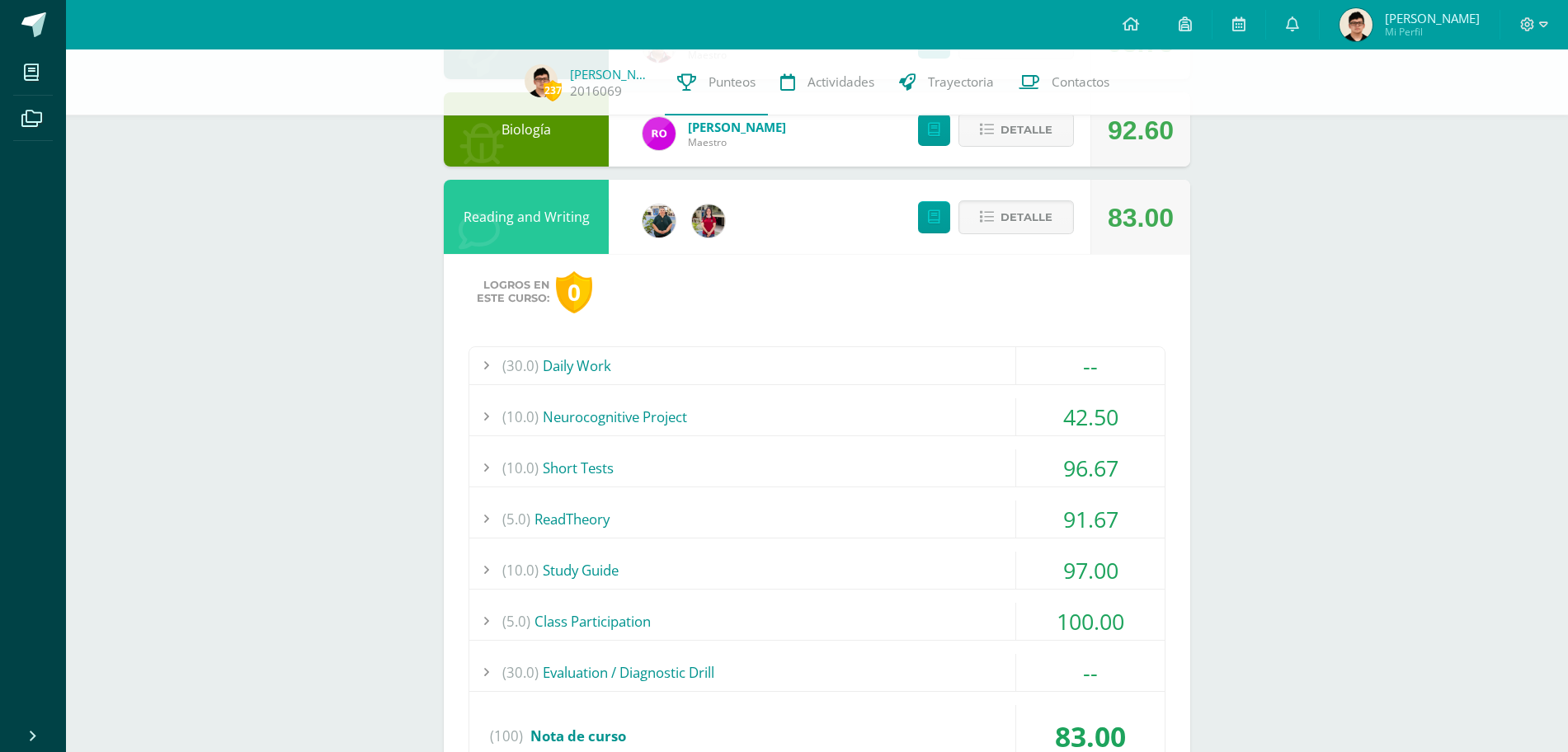
scroll to position [794, 0]
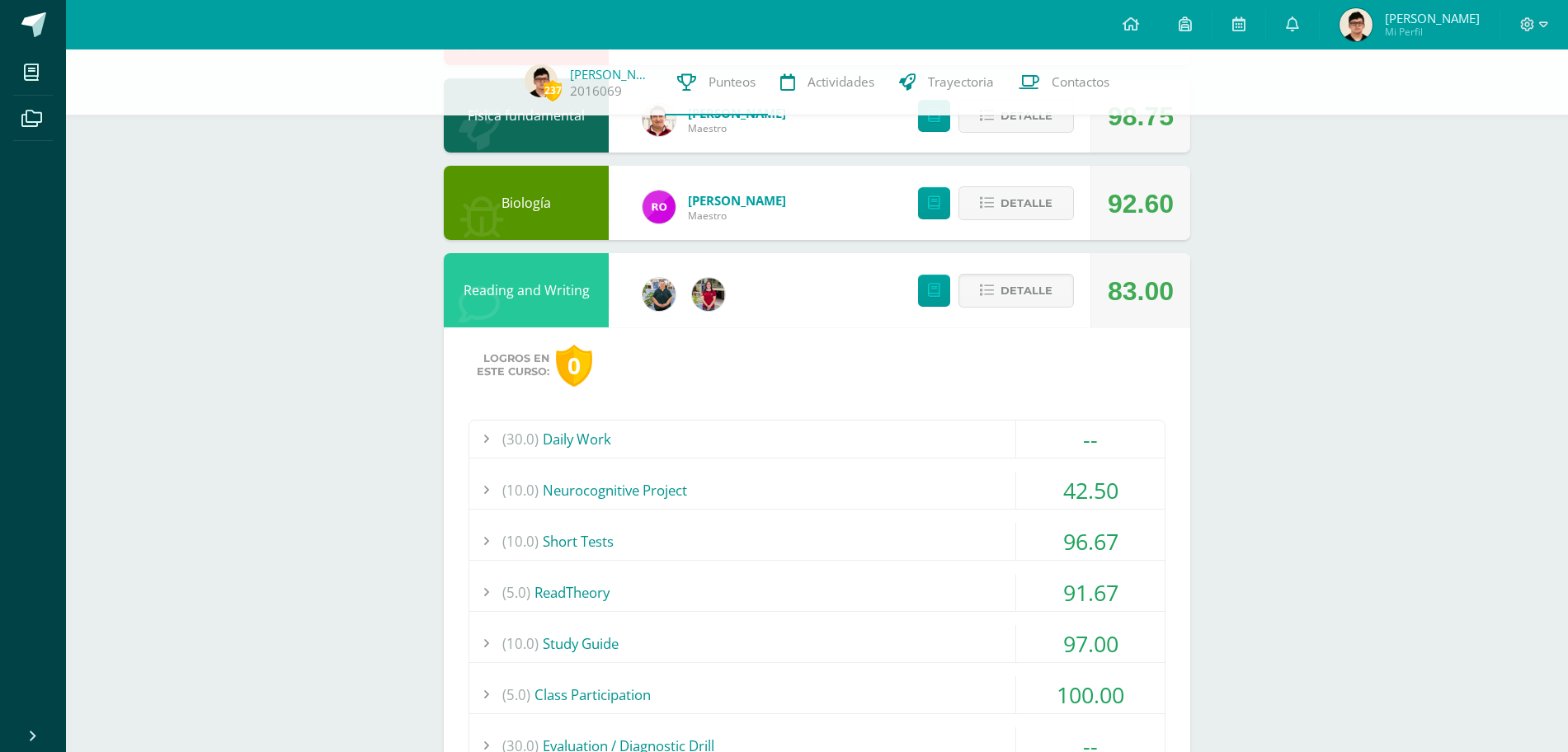
click at [994, 497] on div "(10.0) Neurocognitive Project" at bounding box center [816, 490] width 695 height 37
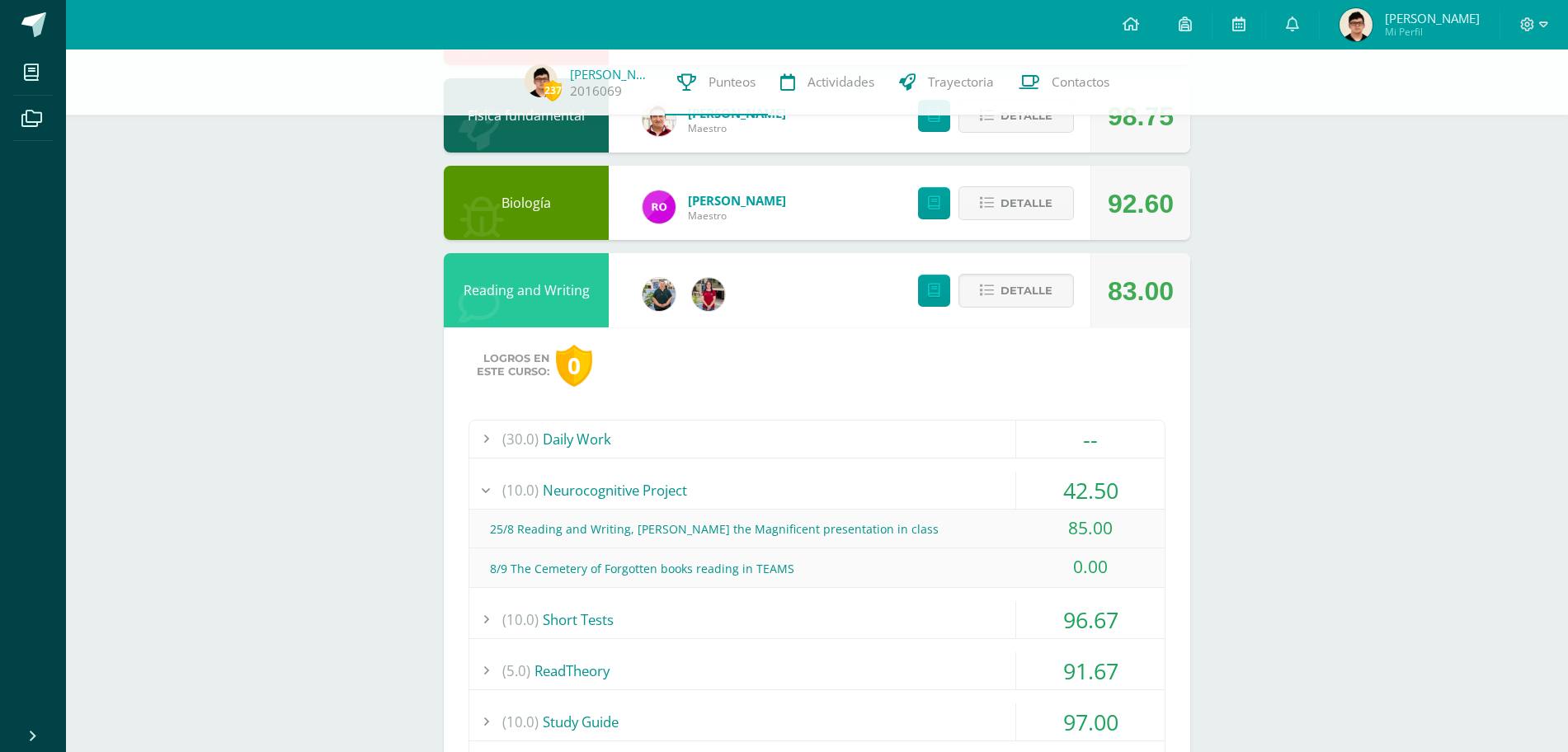
click at [994, 497] on div "(10.0) Neurocognitive Project" at bounding box center [816, 490] width 695 height 37
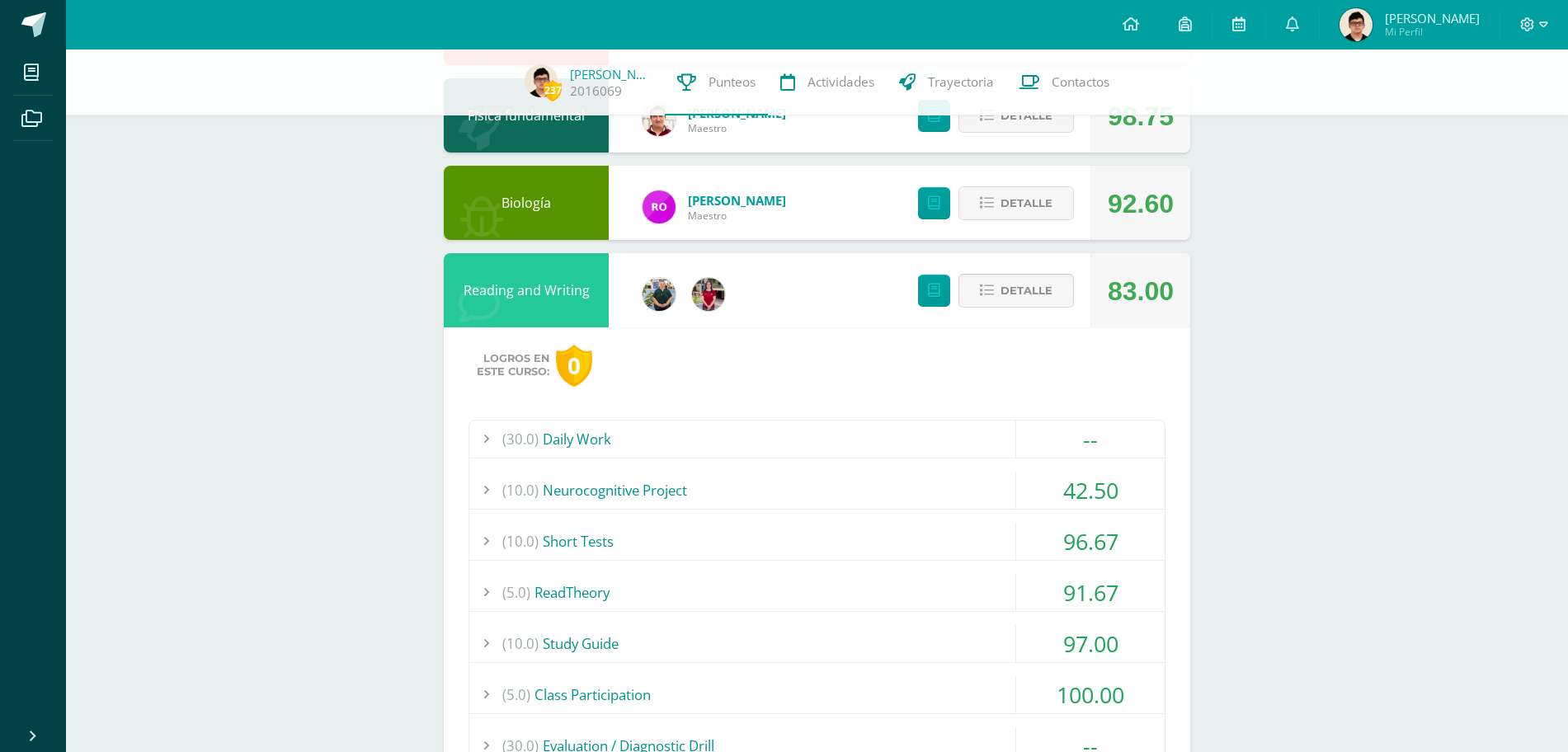
click at [993, 304] on button "Detalle" at bounding box center [1016, 291] width 115 height 34
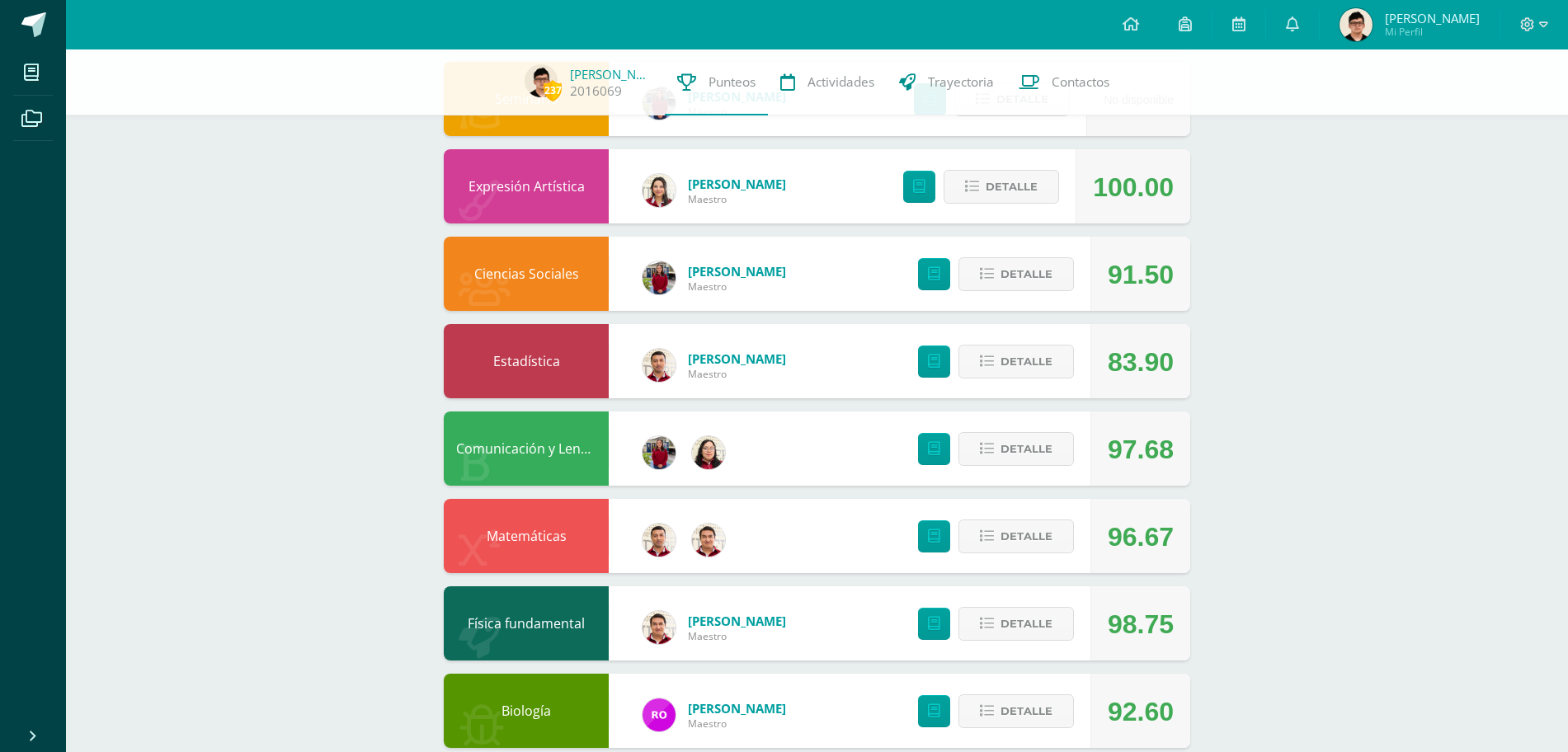
scroll to position [0, 0]
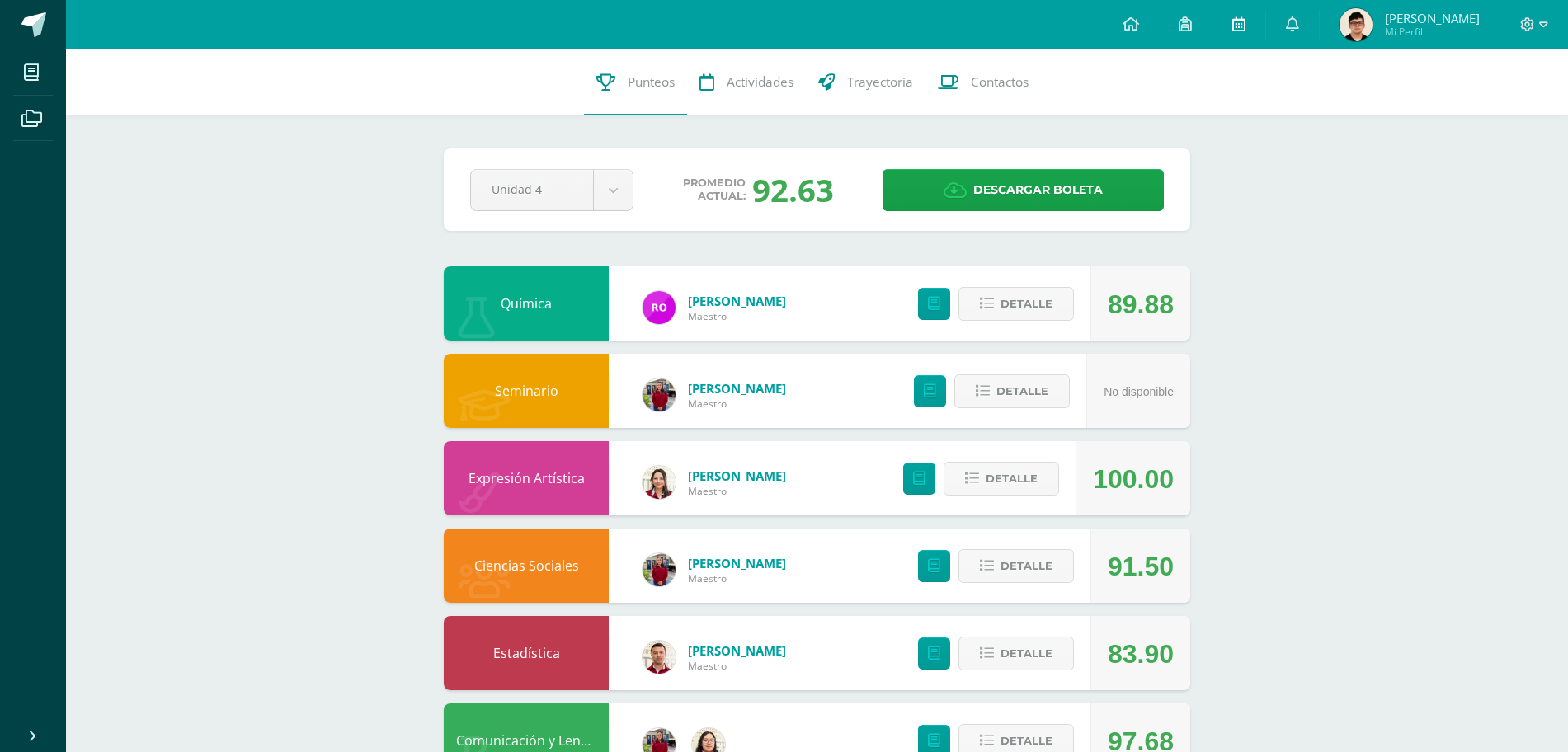
click at [1246, 21] on link at bounding box center [1239, 25] width 53 height 49
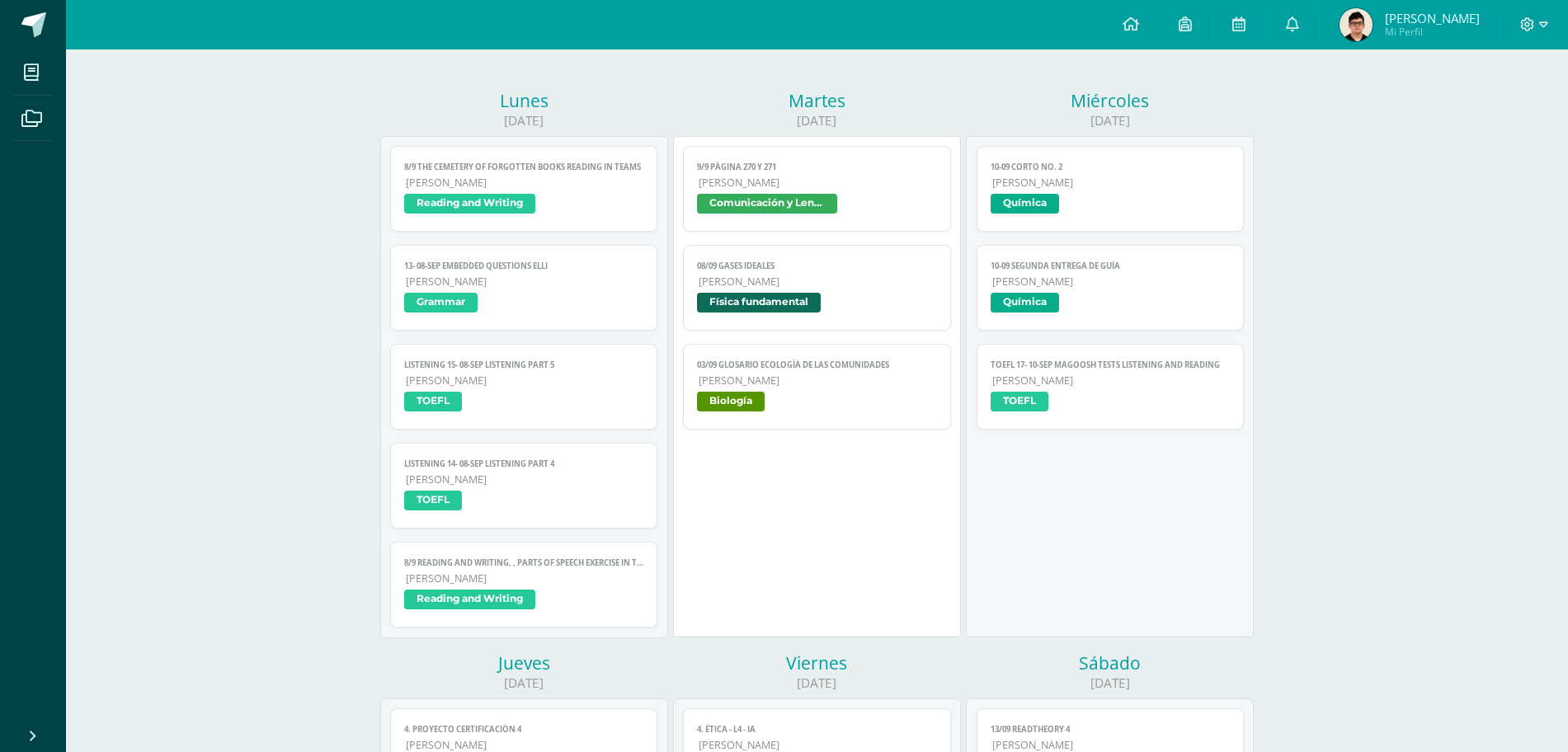
scroll to position [186, 0]
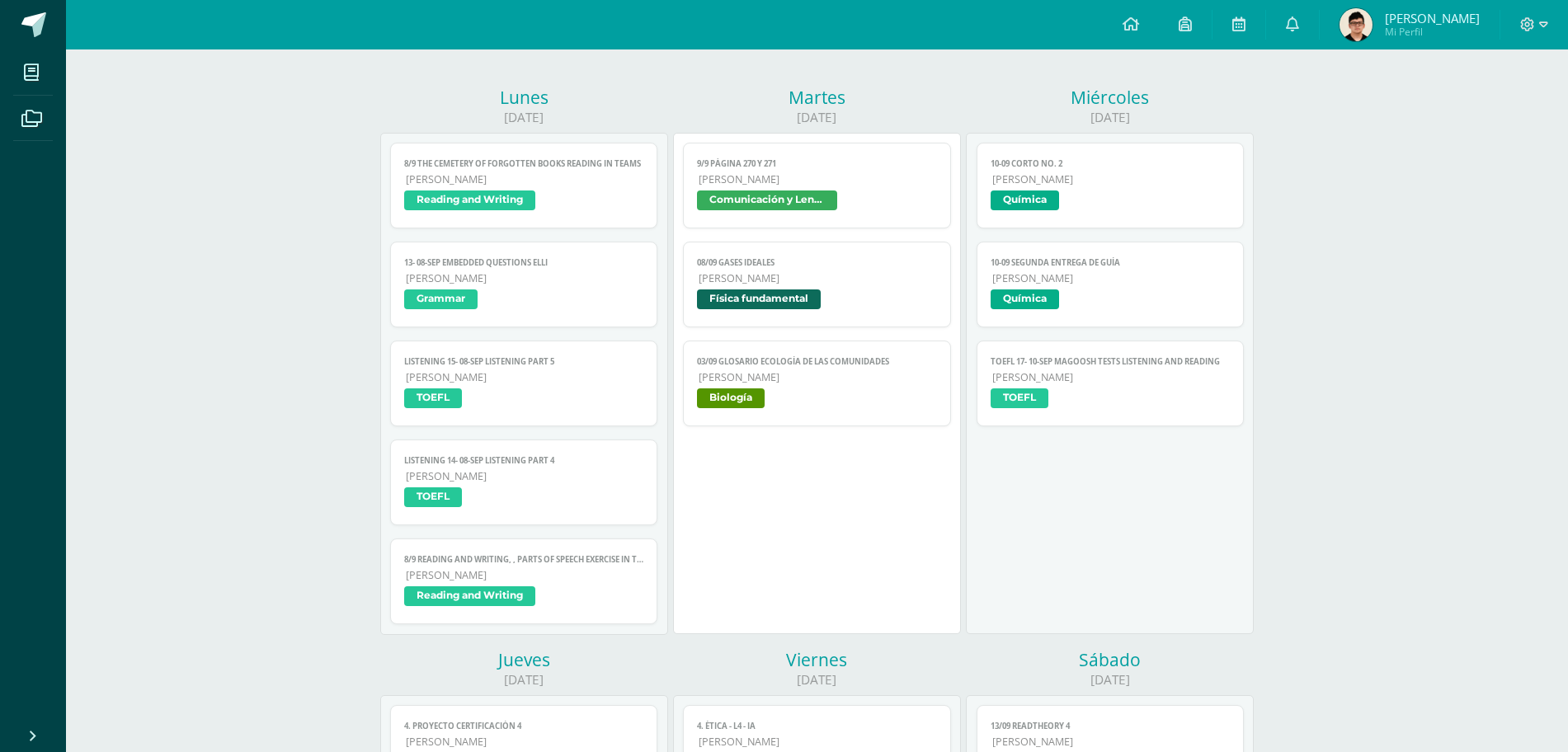
click at [840, 194] on span "Comunicación y Lenguaje" at bounding box center [817, 202] width 240 height 24
click at [840, 286] on link "08/09 Gases Ideales Quinto Bachillerato Física fundamental" at bounding box center [817, 284] width 268 height 86
click at [836, 359] on span "03/09 Glosario Ecología de las comunidades" at bounding box center [817, 361] width 240 height 10
click at [1089, 252] on link "10-09 SEGUNDA ENTREGA DE GUÍA Quinto Bachillerato Química" at bounding box center [1110, 284] width 268 height 86
click at [1094, 183] on span "[PERSON_NAME]" at bounding box center [1111, 179] width 239 height 14
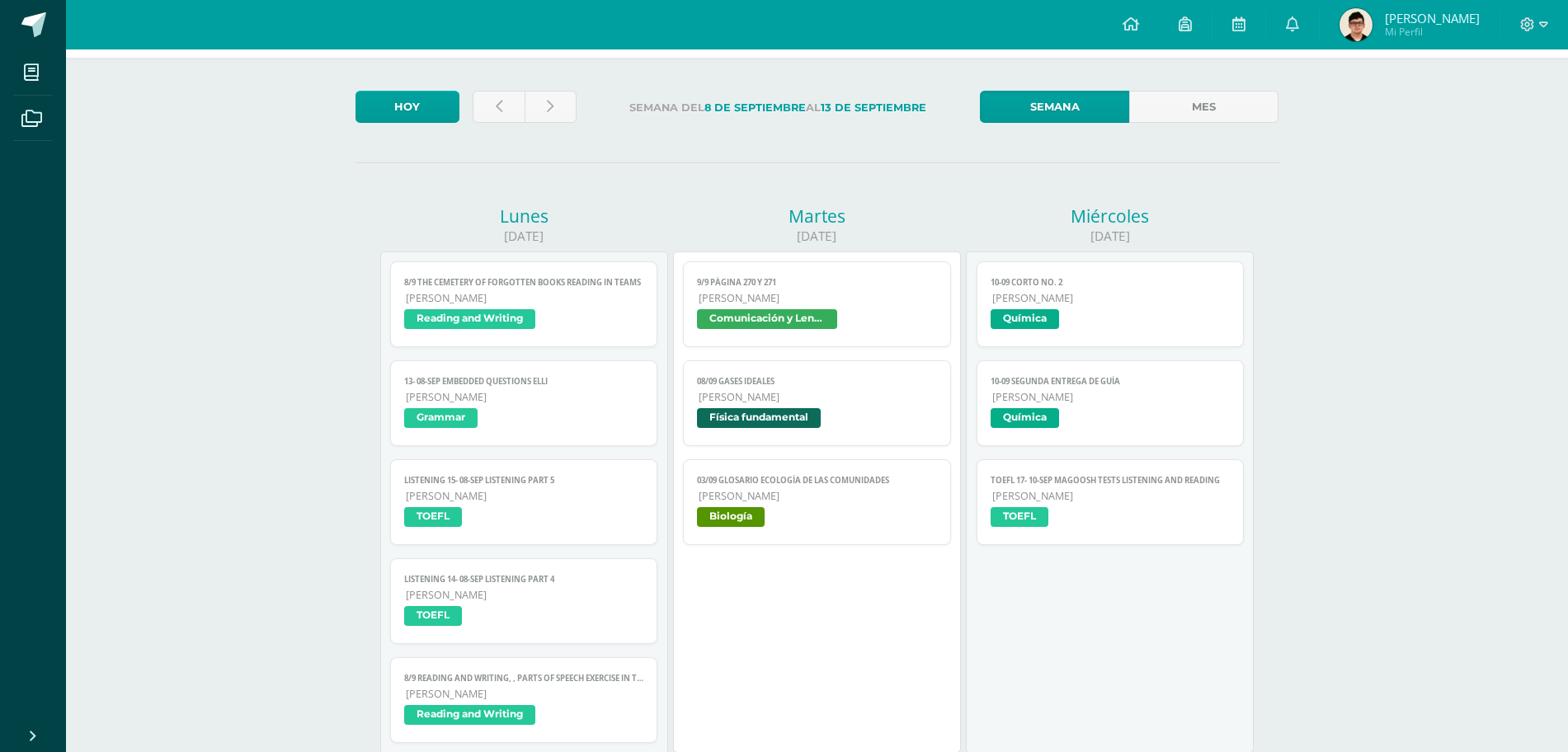
scroll to position [66, 0]
